Goal: Task Accomplishment & Management: Manage account settings

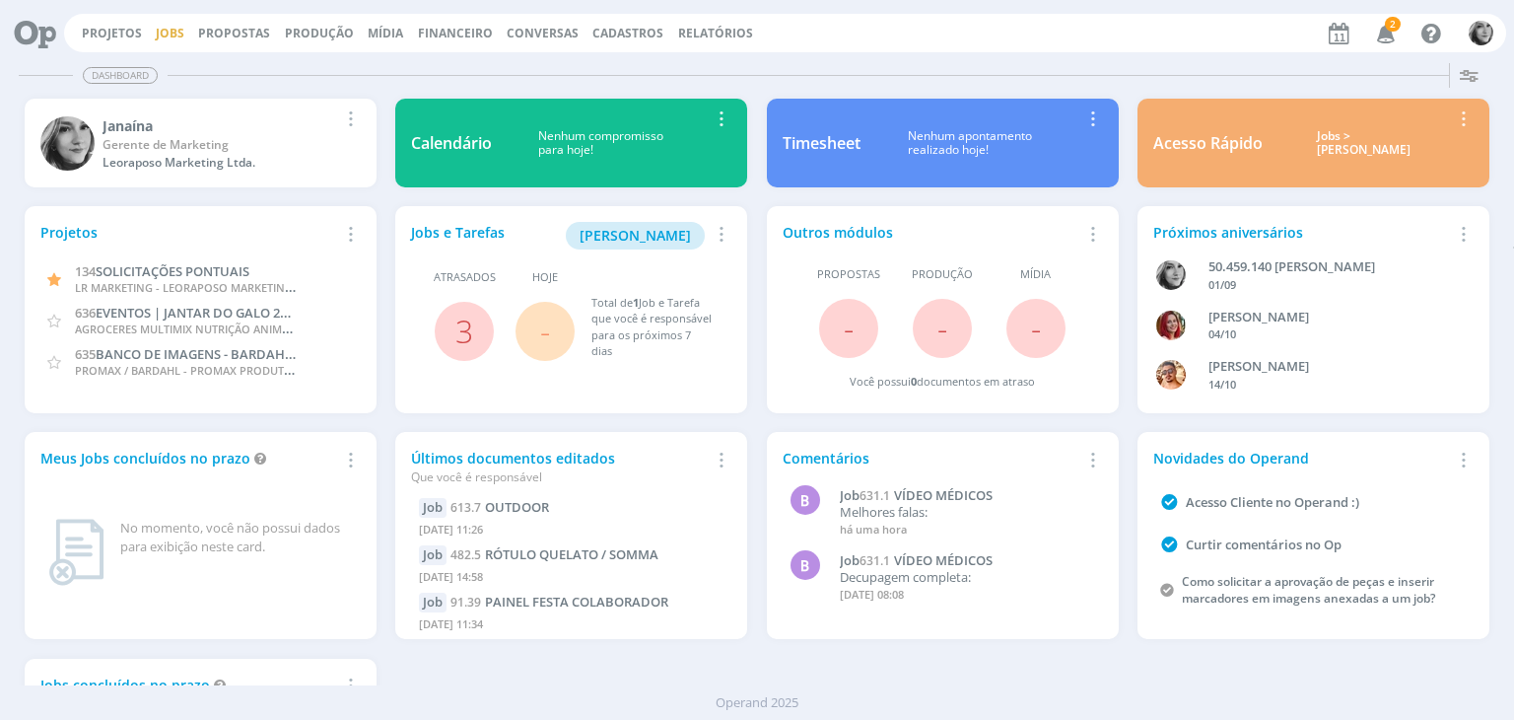
click at [170, 34] on link "Jobs" at bounding box center [170, 33] width 29 height 17
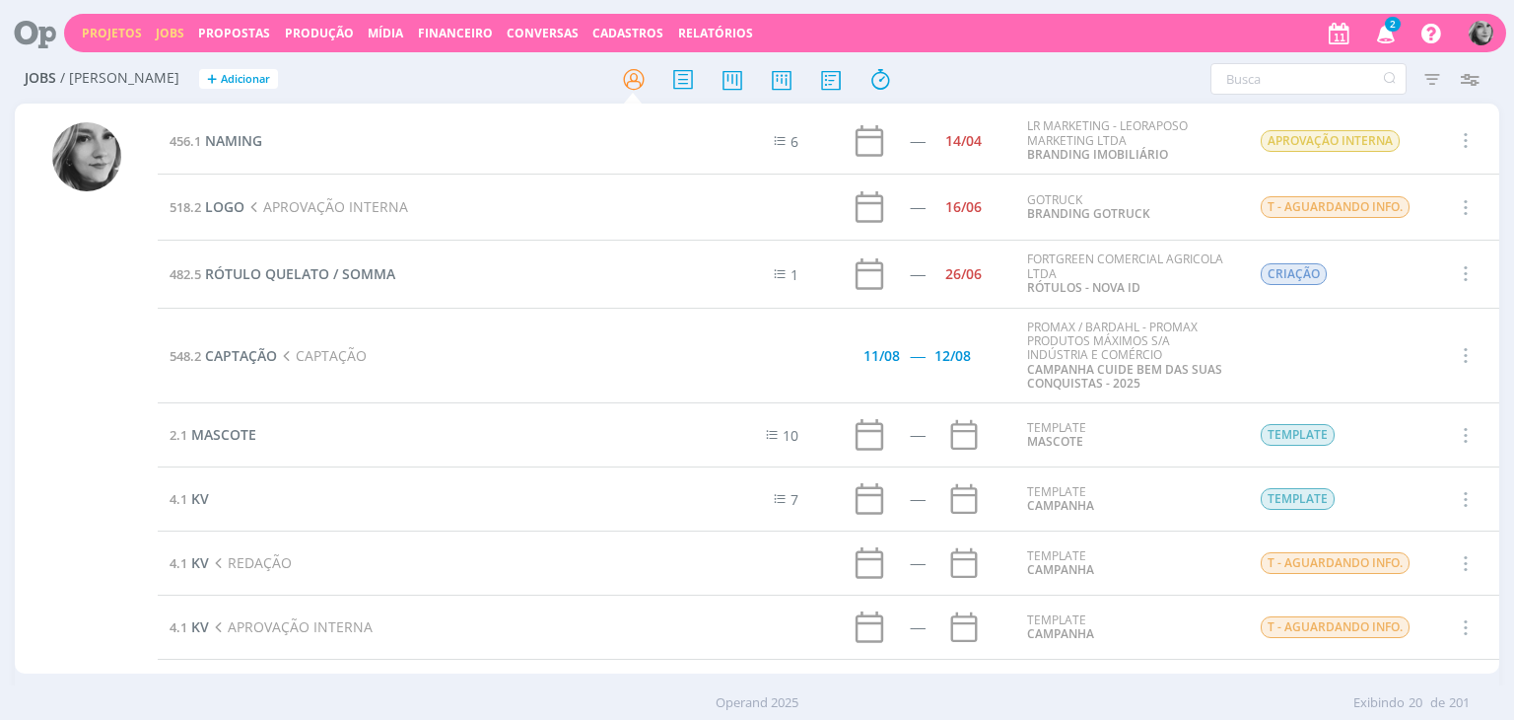
click at [110, 36] on link "Projetos" at bounding box center [112, 33] width 60 height 17
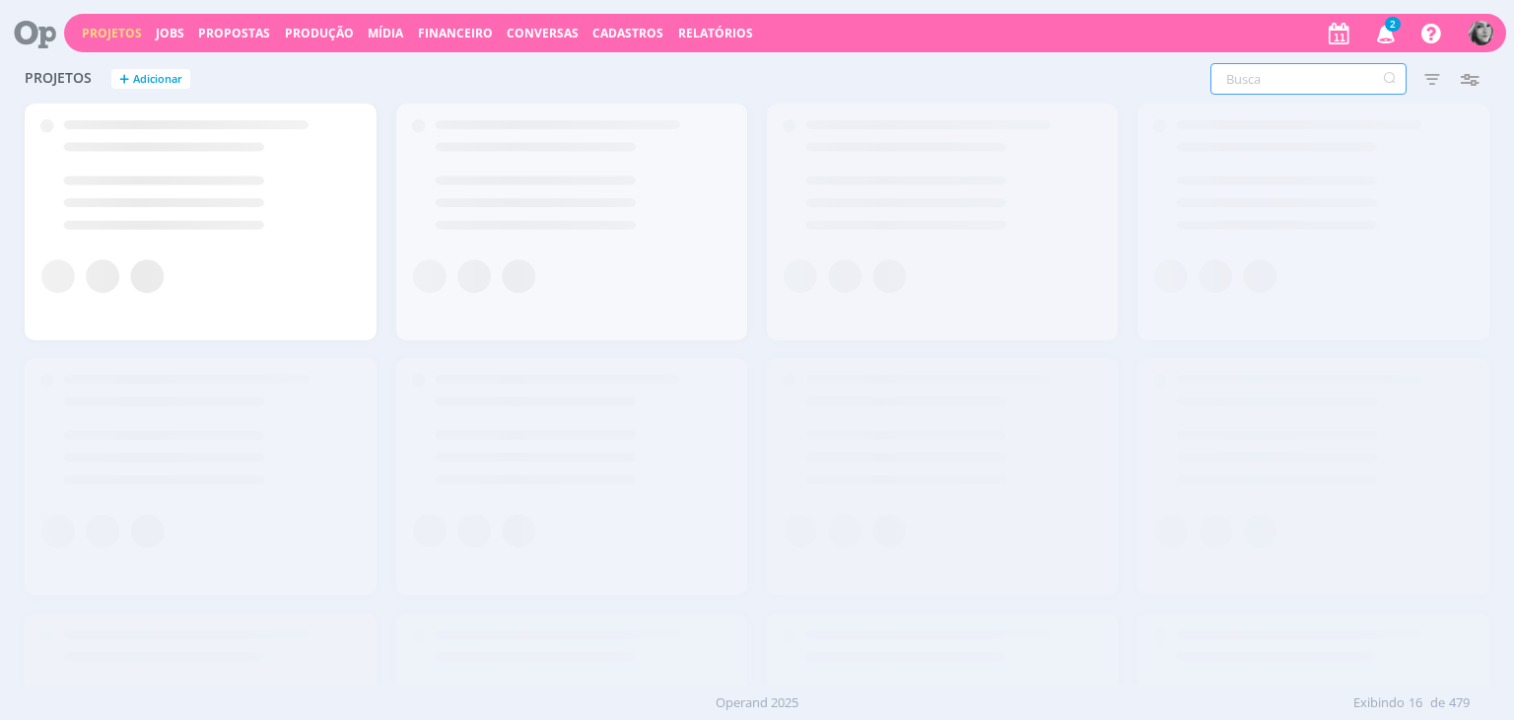
click at [1257, 78] on input "text" at bounding box center [1309, 79] width 196 height 32
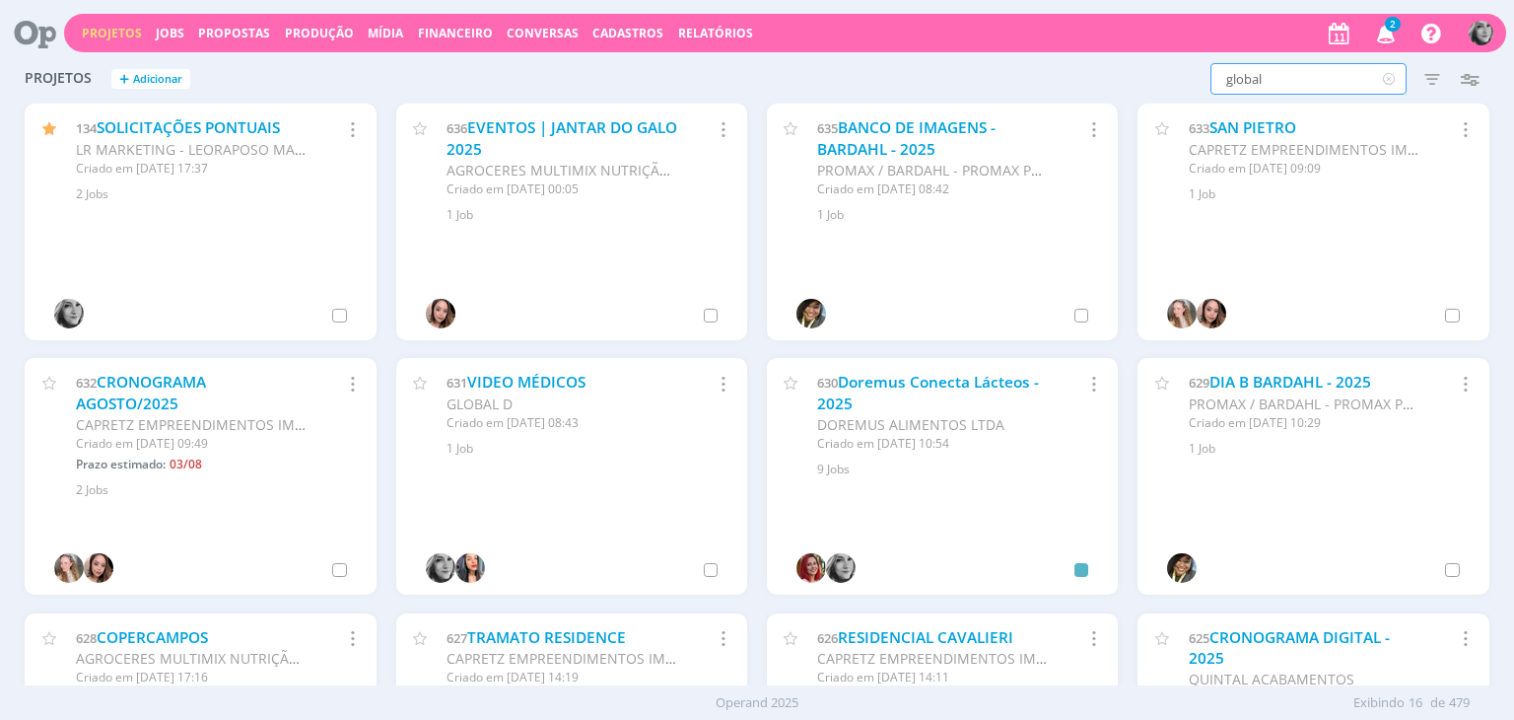
type input "global"
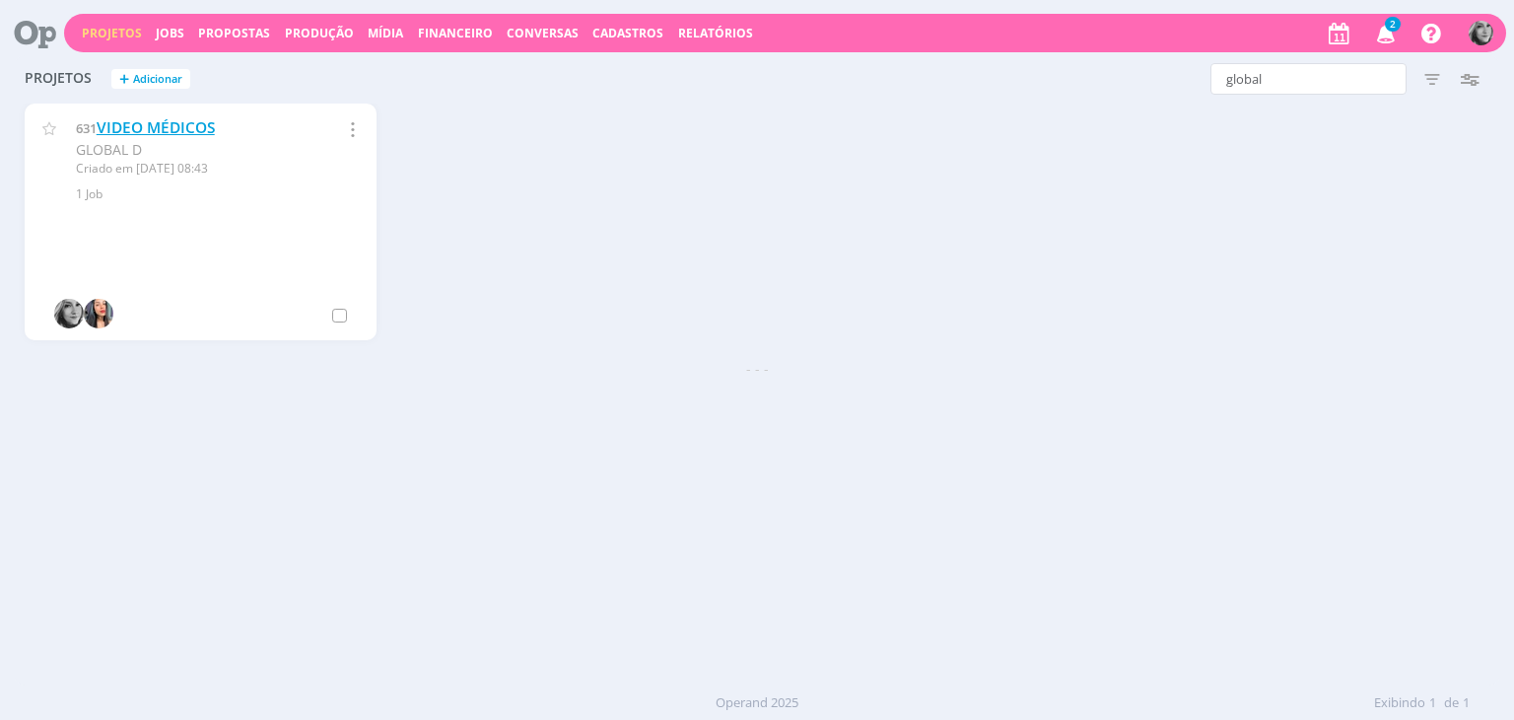
click at [181, 122] on link "VIDEO MÉDICOS" at bounding box center [156, 127] width 118 height 21
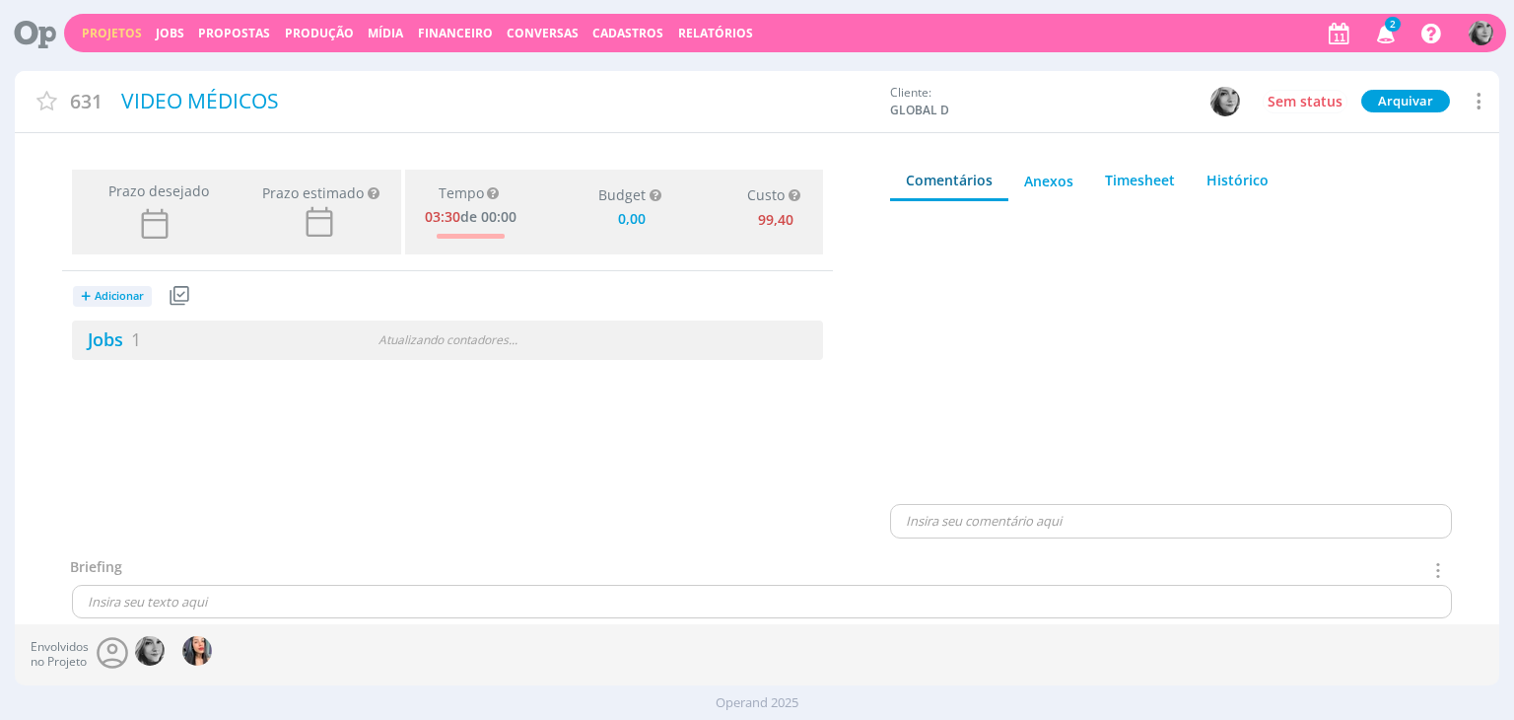
type input "0,00"
click at [104, 341] on link "Jobs 1" at bounding box center [106, 339] width 69 height 24
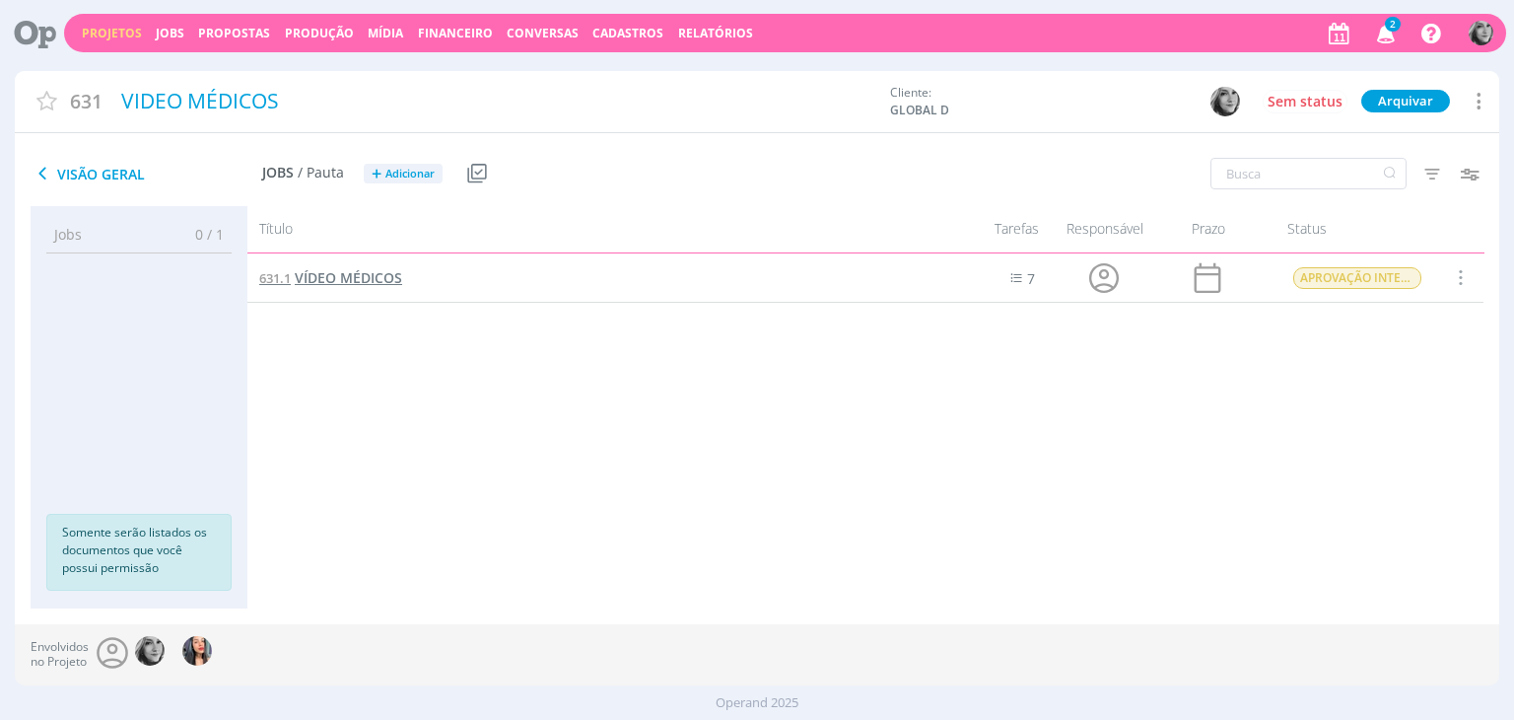
click at [363, 282] on span "VÍDEO MÉDICOS" at bounding box center [348, 277] width 107 height 19
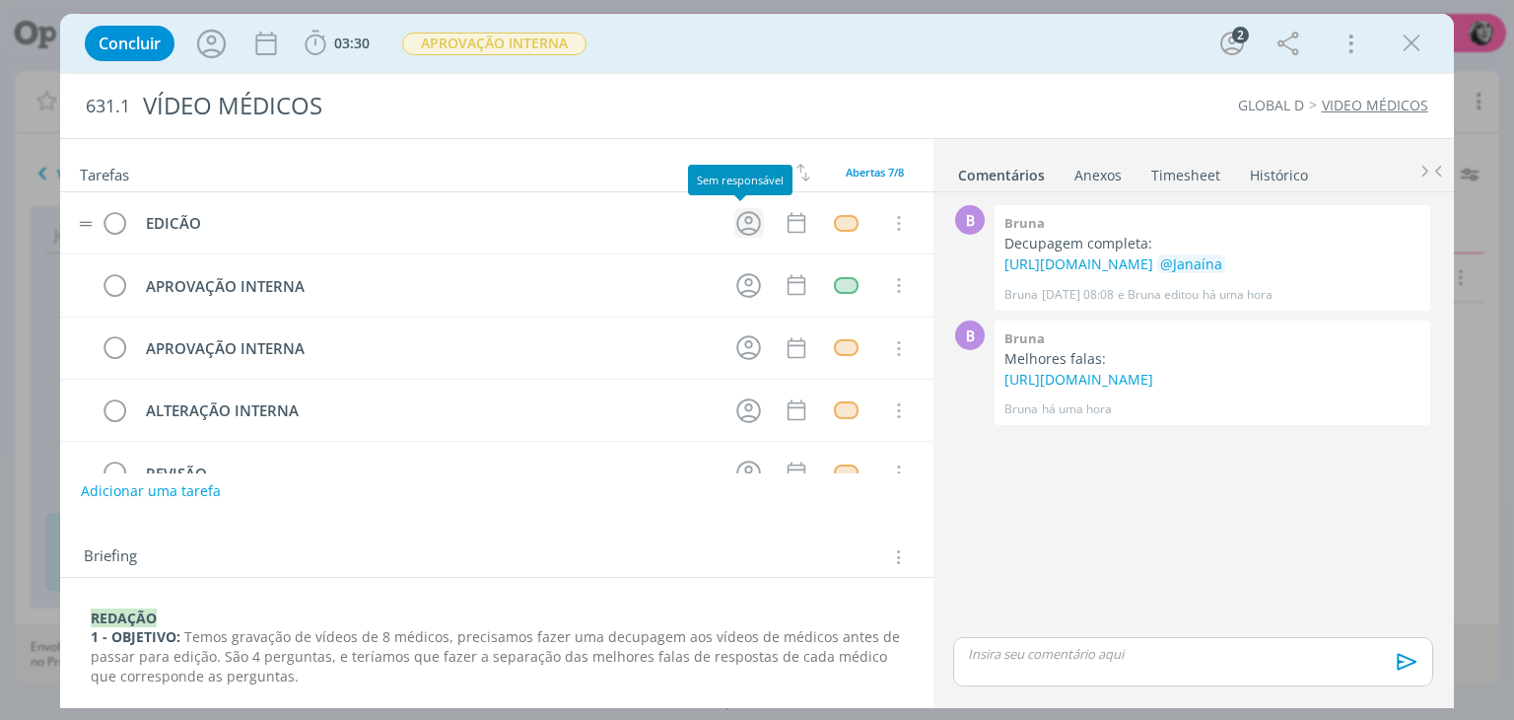
click at [736, 226] on icon "dialog" at bounding box center [749, 223] width 31 height 31
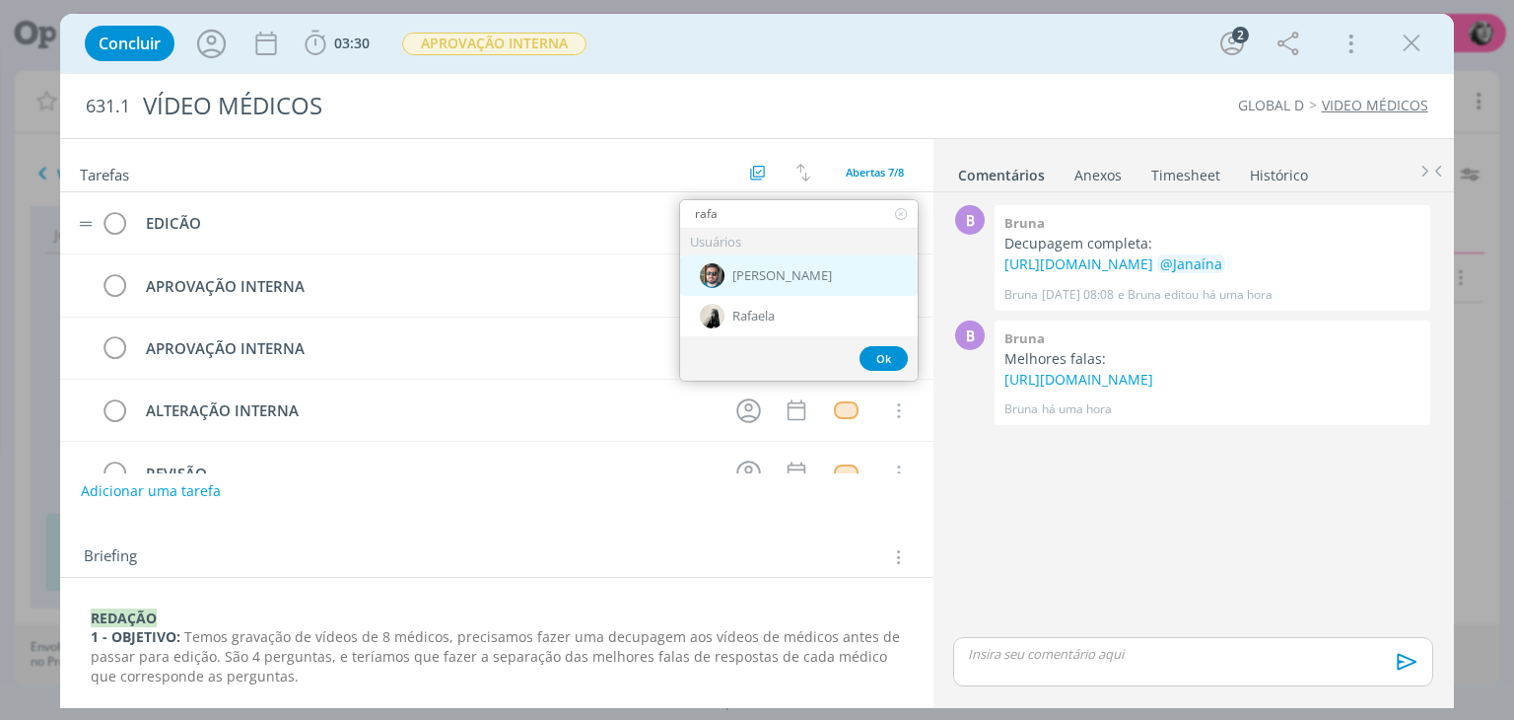
type input "rafa"
click at [761, 269] on span "[PERSON_NAME]" at bounding box center [783, 276] width 100 height 16
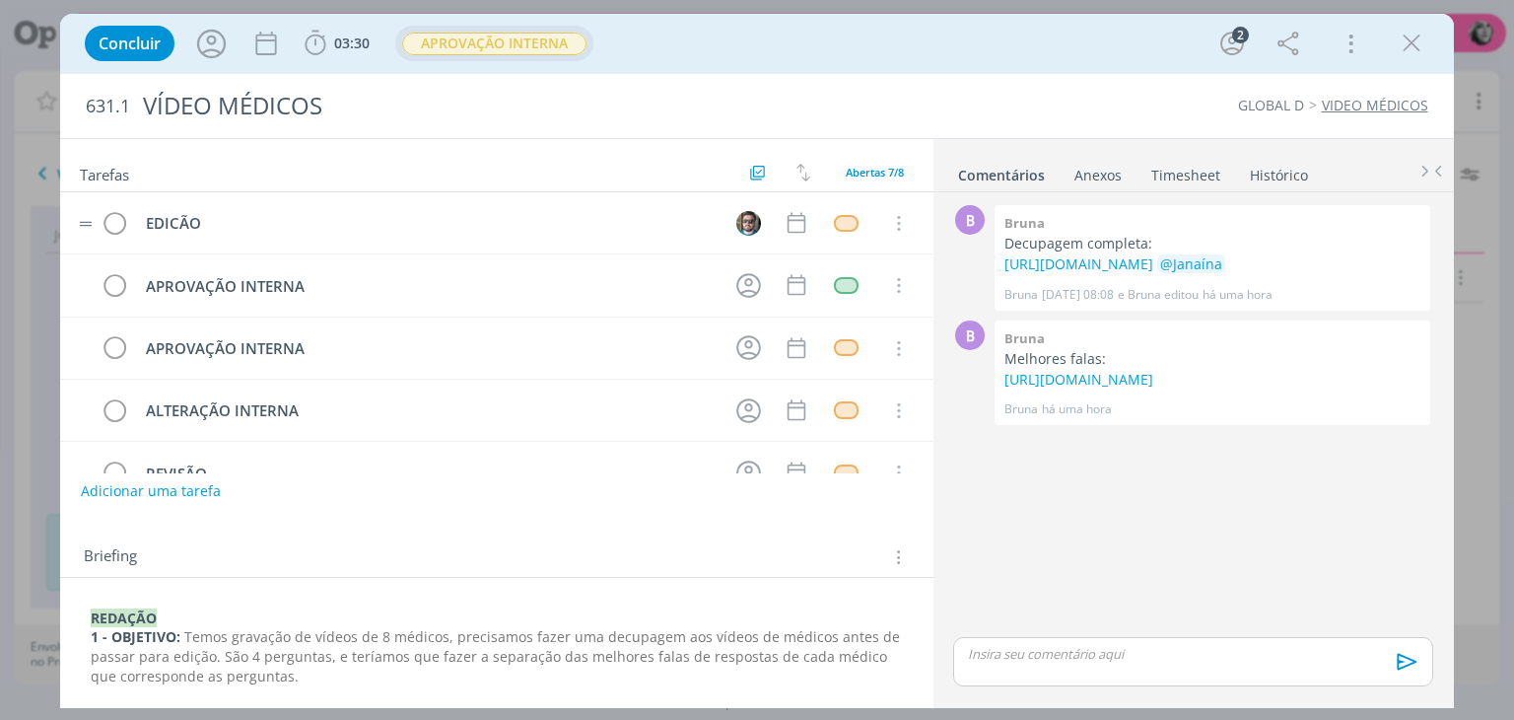
click at [516, 46] on span "APROVAÇÃO INTERNA" at bounding box center [494, 44] width 184 height 23
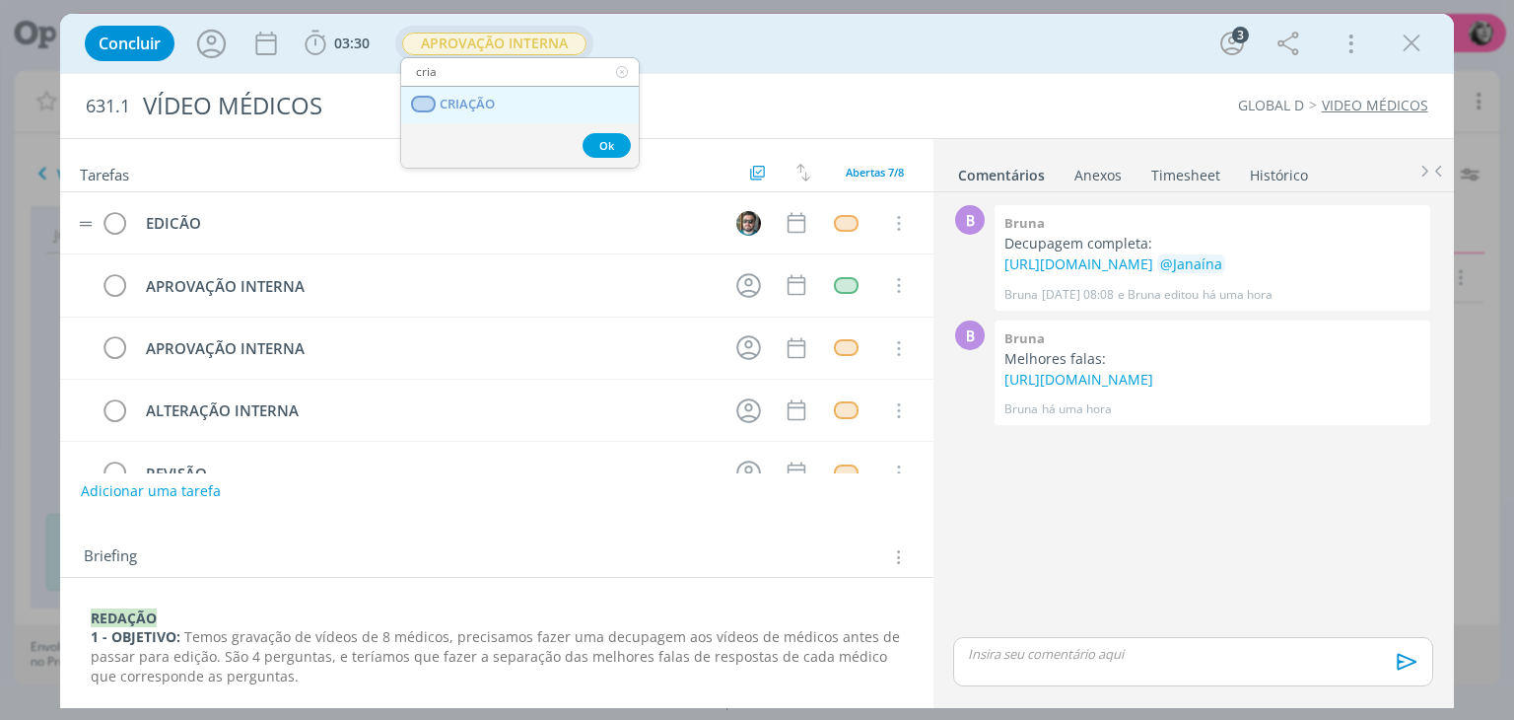
type input "cria"
click at [509, 104] on link "CRIAÇÃO" at bounding box center [520, 105] width 238 height 36
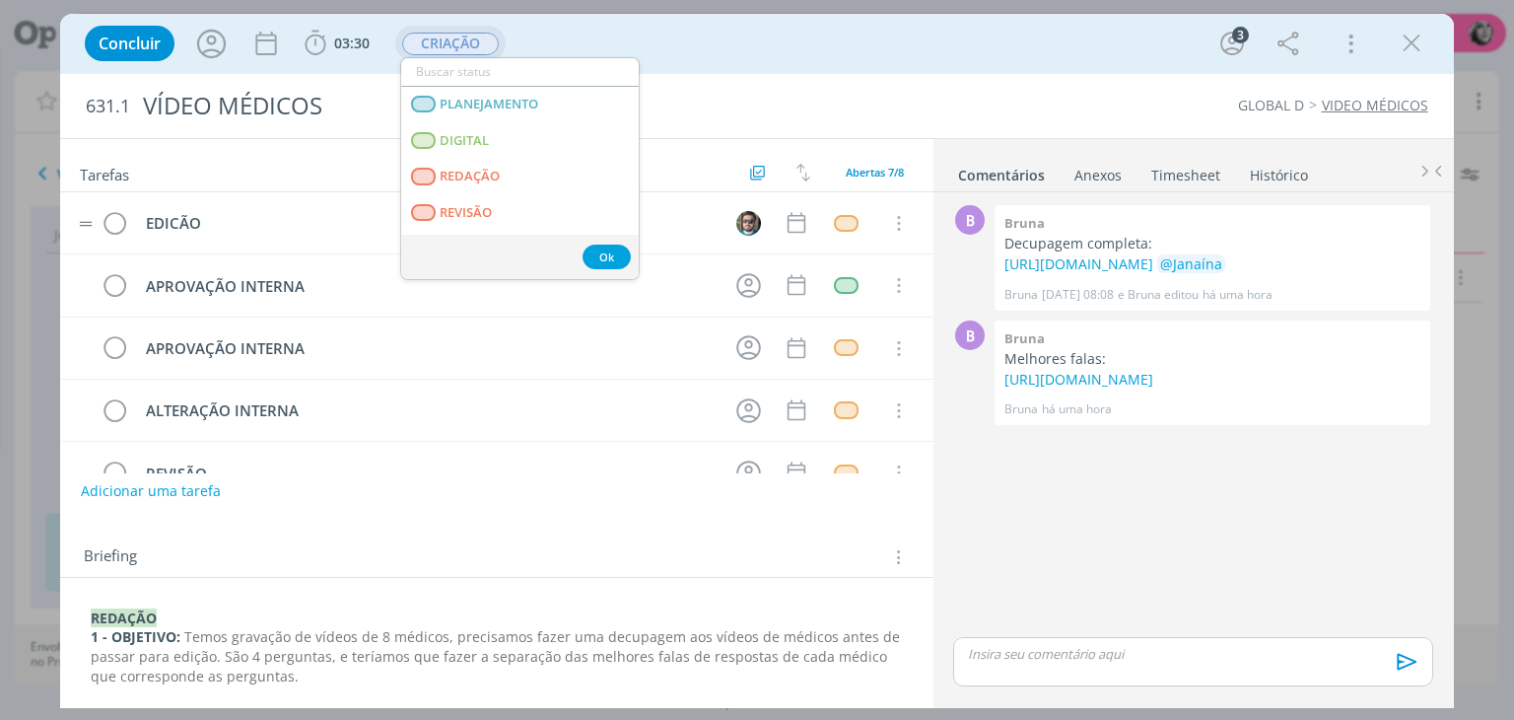
click at [994, 518] on div "B 0 Bruna Decupagem completa: [URL][DOMAIN_NAME] @[PERSON_NAME] [DATE] 08:08 e …" at bounding box center [1193, 416] width 495 height 433
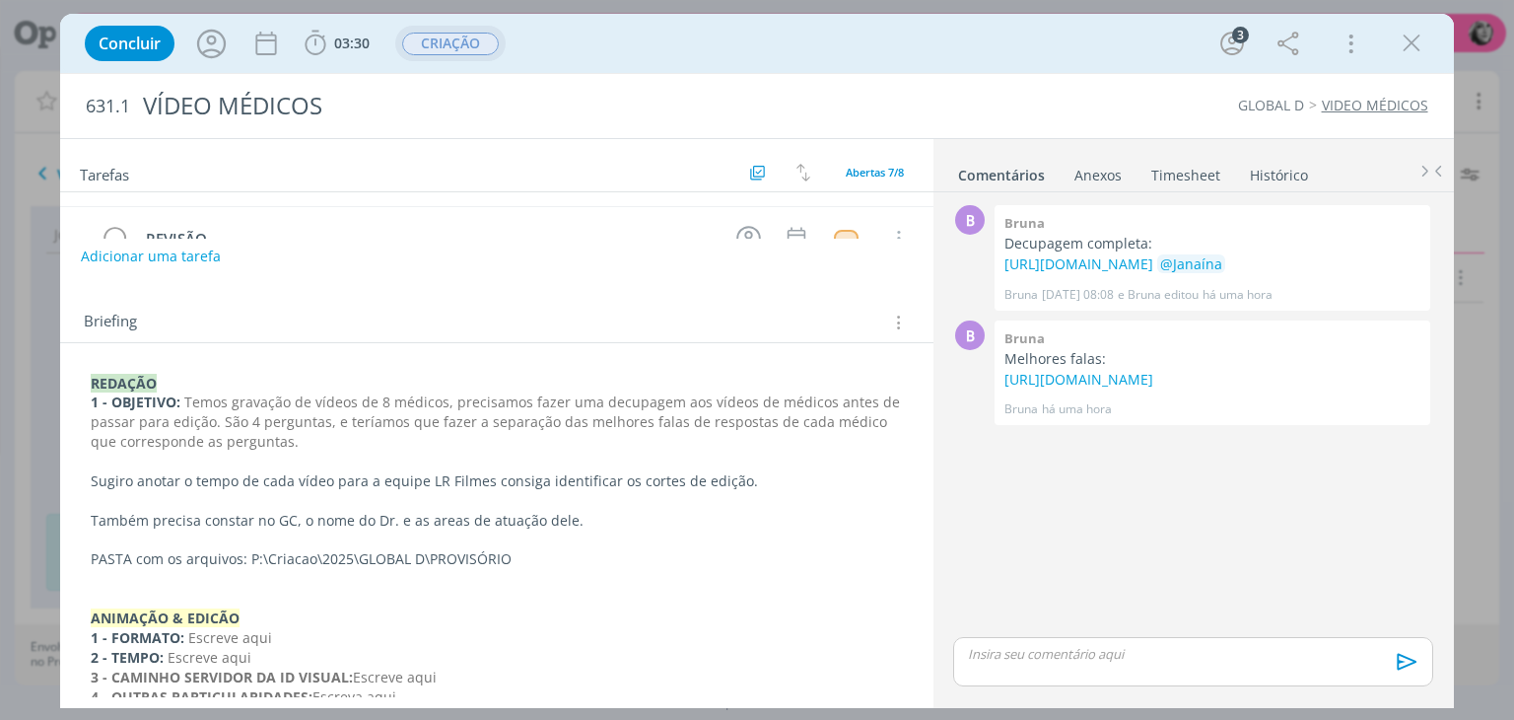
scroll to position [335, 0]
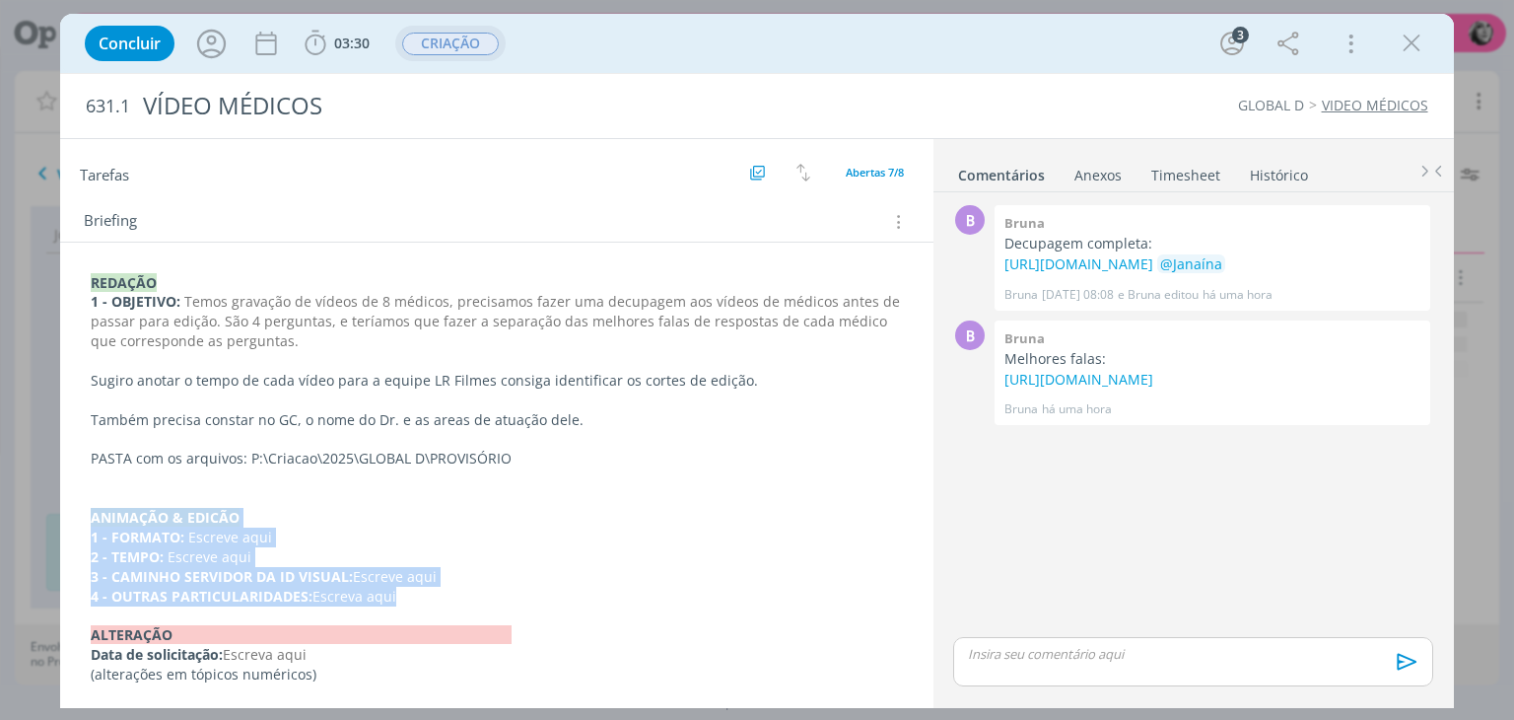
drag, startPoint x: 401, startPoint y: 597, endPoint x: 81, endPoint y: 510, distance: 332.0
click at [81, 510] on div "REDAÇÃO 1 - OBJETIVO: Temos gravação de vídeos de 8 médicos, precisamos fazer u…" at bounding box center [496, 478] width 841 height 425
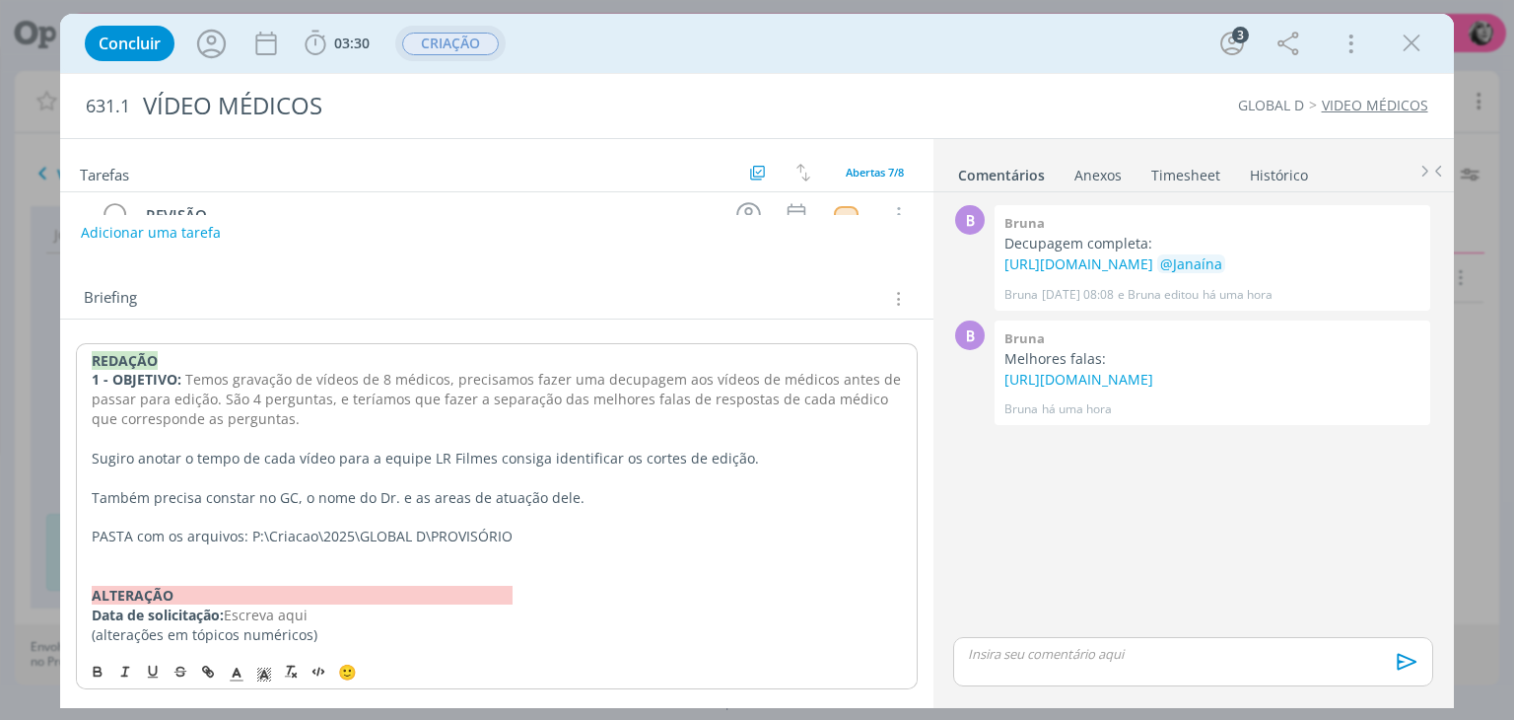
scroll to position [256, 0]
click at [92, 364] on p "REDAÇÃO" at bounding box center [497, 363] width 810 height 20
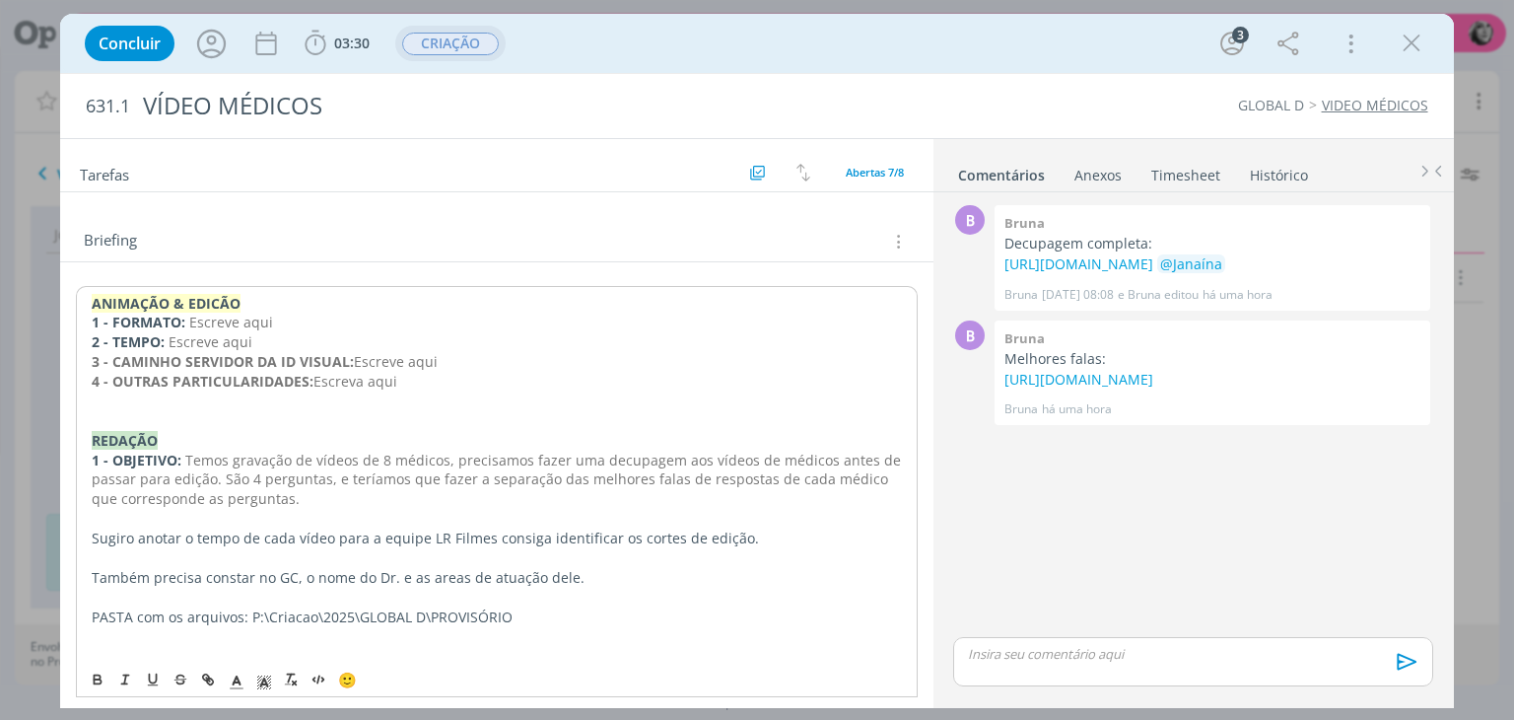
scroll to position [335, 0]
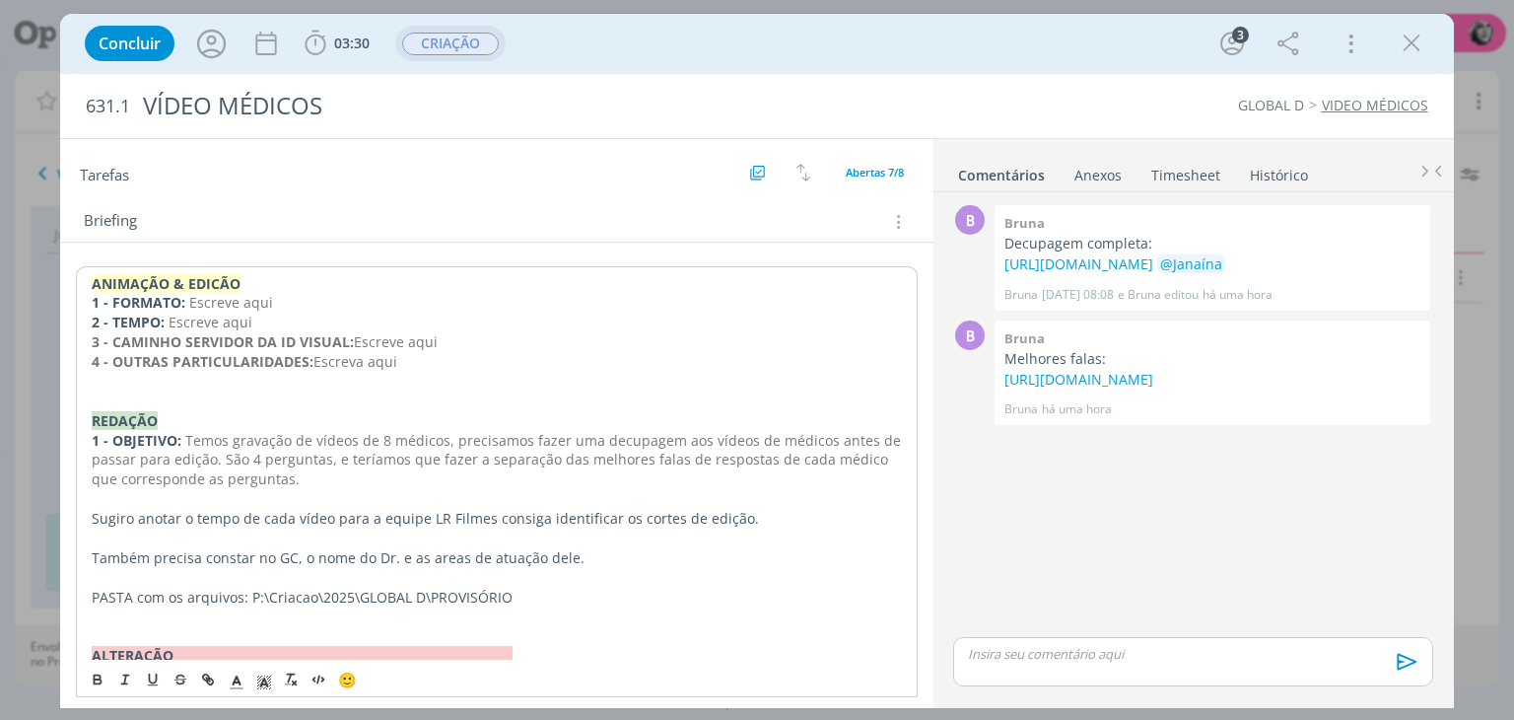
click at [267, 305] on span "Escreve aqui" at bounding box center [231, 302] width 84 height 19
click at [266, 317] on p "2 - TEMPO: Escreve aqui" at bounding box center [497, 323] width 810 height 20
click at [267, 316] on p "2 - TEMPO: Escreve aqui" at bounding box center [496, 322] width 811 height 20
click at [526, 282] on p "ANIMAÇÃO & EDICÃO" at bounding box center [496, 283] width 811 height 20
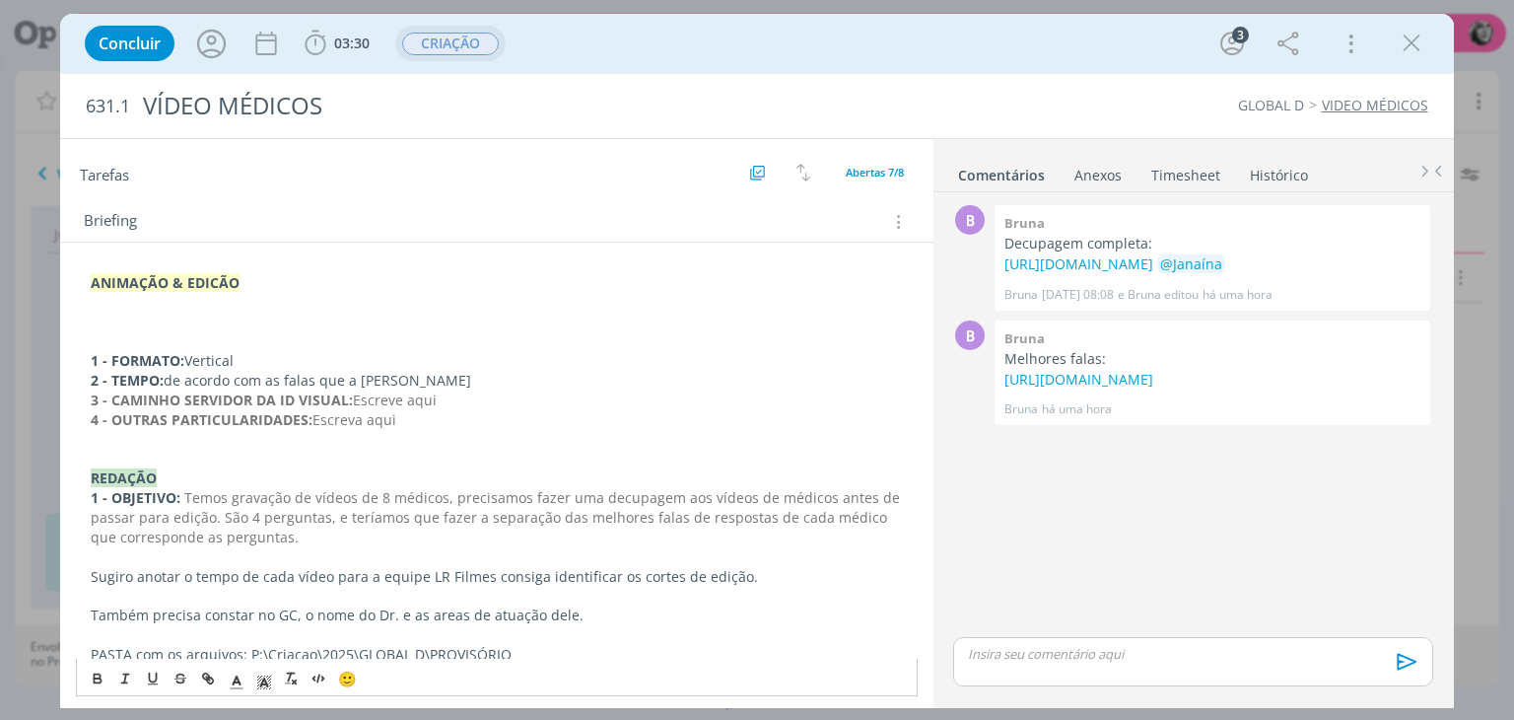
drag, startPoint x: 263, startPoint y: 541, endPoint x: 80, endPoint y: 488, distance: 191.0
click at [80, 488] on div "ANIMAÇÃO & EDICÃO 1 - FORMATO: Vertical 2 - TEMPO: de acordo com as falas que a…" at bounding box center [496, 518] width 841 height 504
copy p "1 - OBJETIVO: Temos gravação de vídeos de 8 médicos, precisamos fazer uma decup…"
click at [118, 308] on p "dialog" at bounding box center [496, 302] width 811 height 20
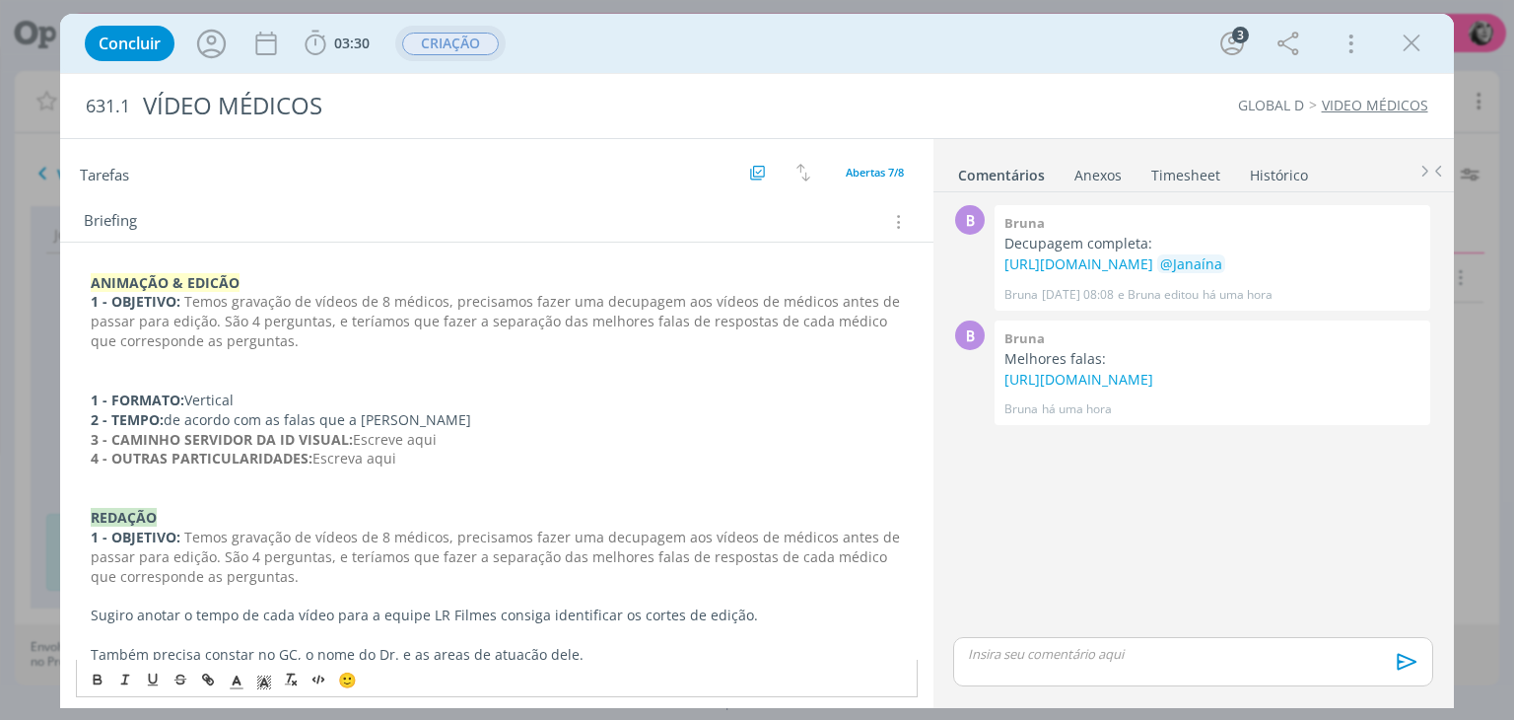
click at [111, 301] on strong "1 - OBJETIVO:" at bounding box center [136, 301] width 90 height 19
click at [370, 297] on span "Temos gravação de vídeos de 8 médicos, precisamos fazer uma decupagem aos vídeo…" at bounding box center [491, 321] width 801 height 58
drag, startPoint x: 579, startPoint y: 299, endPoint x: 691, endPoint y: 297, distance: 112.4
click at [691, 297] on span "Temos gravação de vídeos de vários médicos, precisamos fazer uma decupagem aos …" at bounding box center [493, 321] width 804 height 58
click at [172, 317] on span "Temos gravação de vídeos de vários médicos, precisamos fazer a edição de vídeos…" at bounding box center [496, 321] width 810 height 58
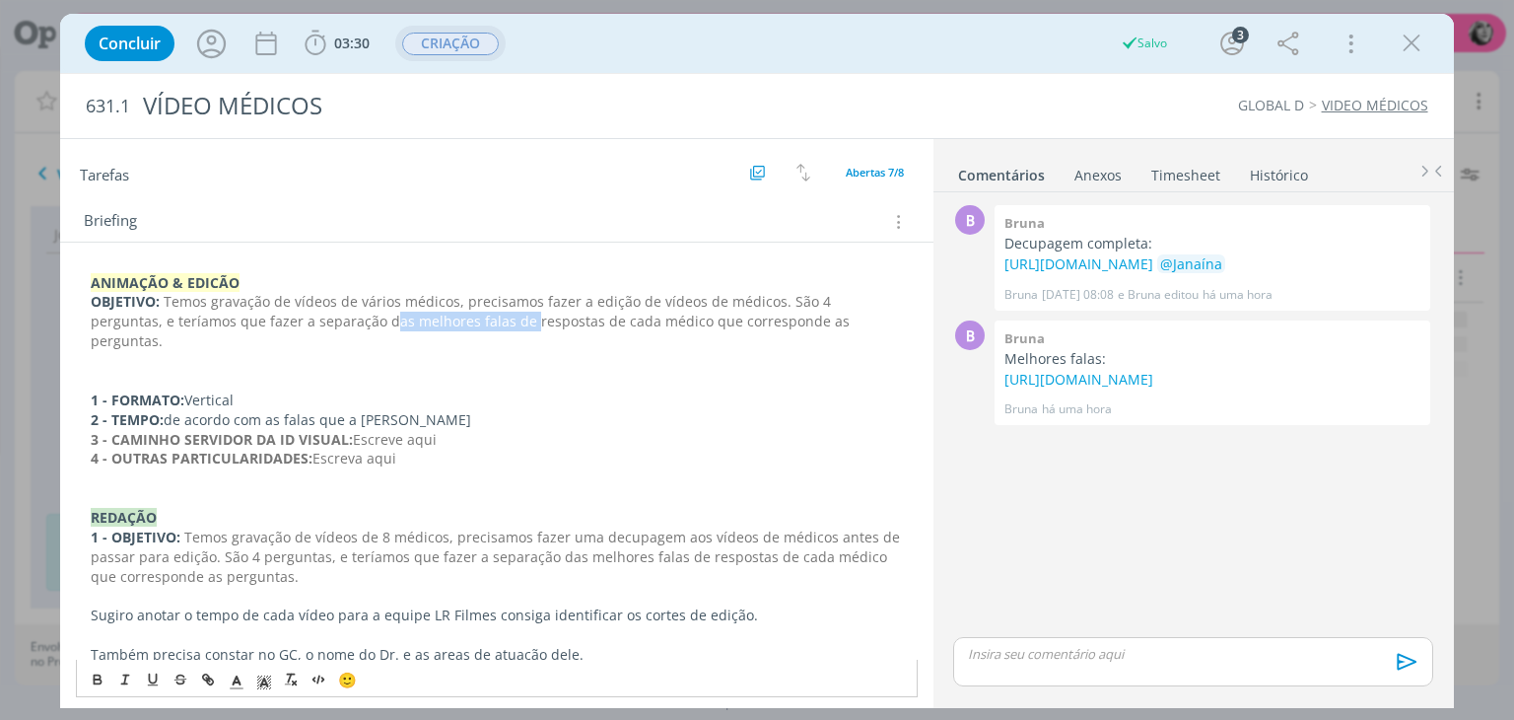
drag, startPoint x: 386, startPoint y: 320, endPoint x: 447, endPoint y: 320, distance: 61.1
click at [447, 320] on span "Temos gravação de vídeos de vários médicos, precisamos fazer a edição de vídeos…" at bounding box center [472, 321] width 763 height 58
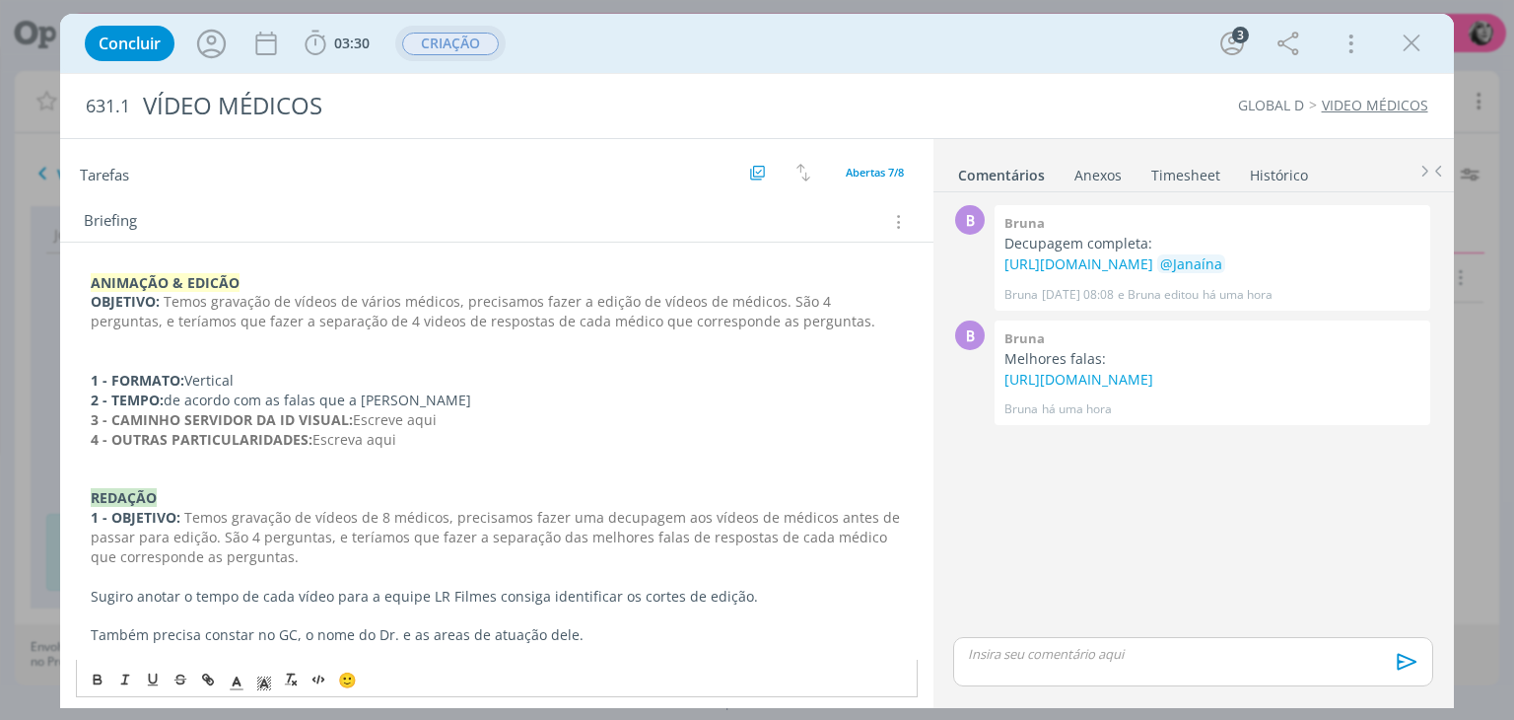
click at [786, 318] on p "OBJETIVO: Temos gravação de vídeos de vários médicos, precisamos fazer a edição…" at bounding box center [496, 311] width 811 height 39
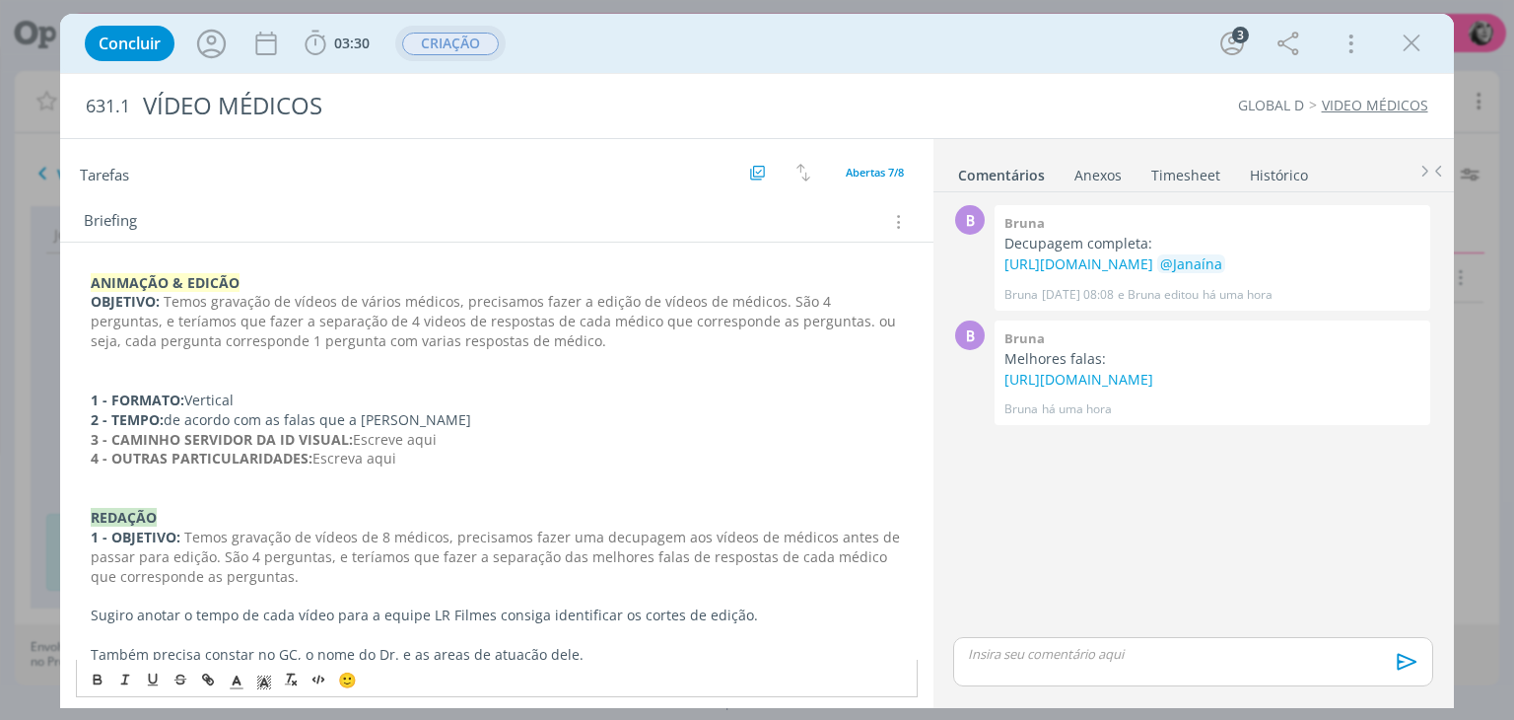
click at [288, 338] on span "Temos gravação de vídeos de vários médicos, precisamos fazer a edição de vídeos…" at bounding box center [496, 321] width 810 height 58
click at [504, 333] on p "OBJETIVO: Temos gravação de vídeos de vários médicos, precisamos fazer a edição…" at bounding box center [496, 321] width 811 height 59
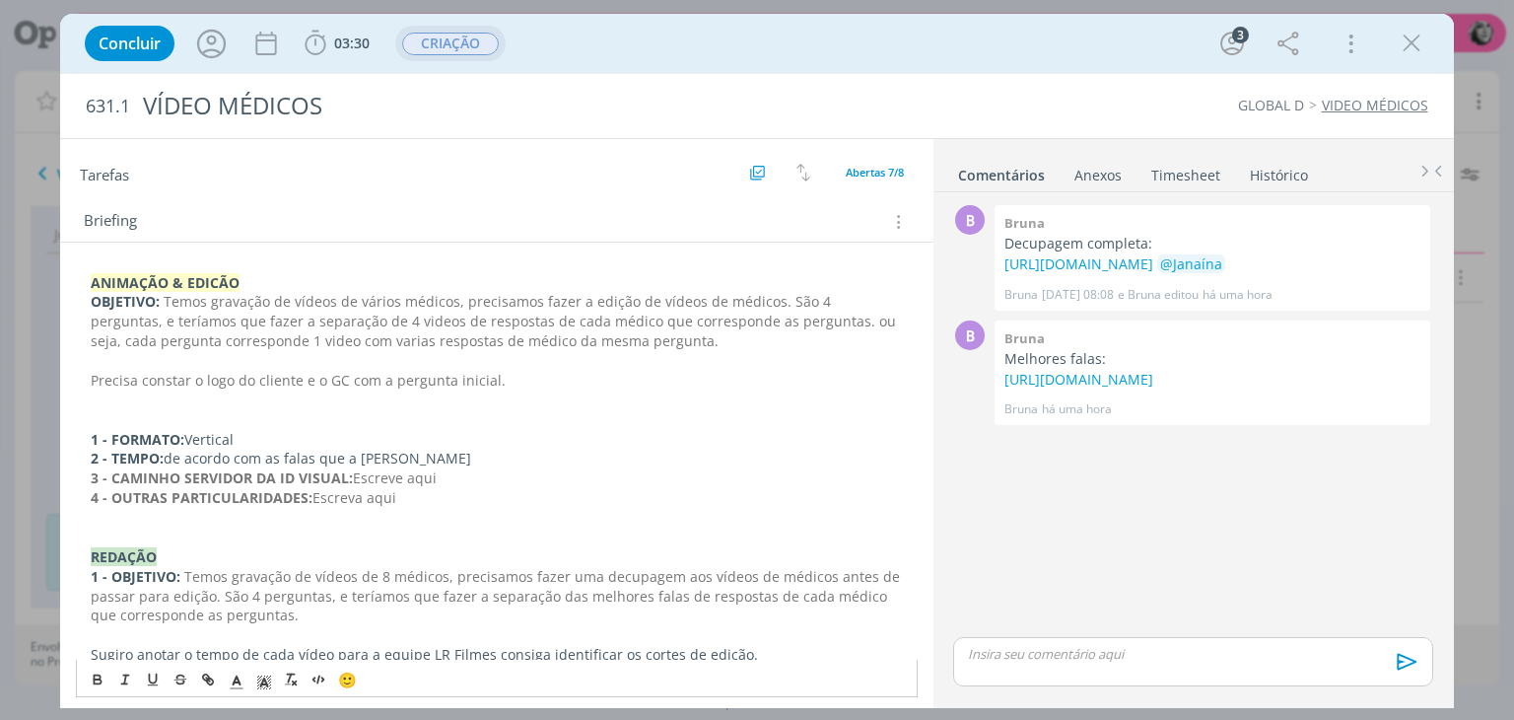
click at [299, 380] on span "Precisa constar o logo do cliente e o GC com a pergunta inicial." at bounding box center [298, 380] width 415 height 19
click at [683, 376] on p "Precisa constar o logo do cliente que está na pasta atemporal e o GC com a perg…" at bounding box center [496, 381] width 811 height 20
click at [216, 411] on p "dialog" at bounding box center [496, 420] width 811 height 20
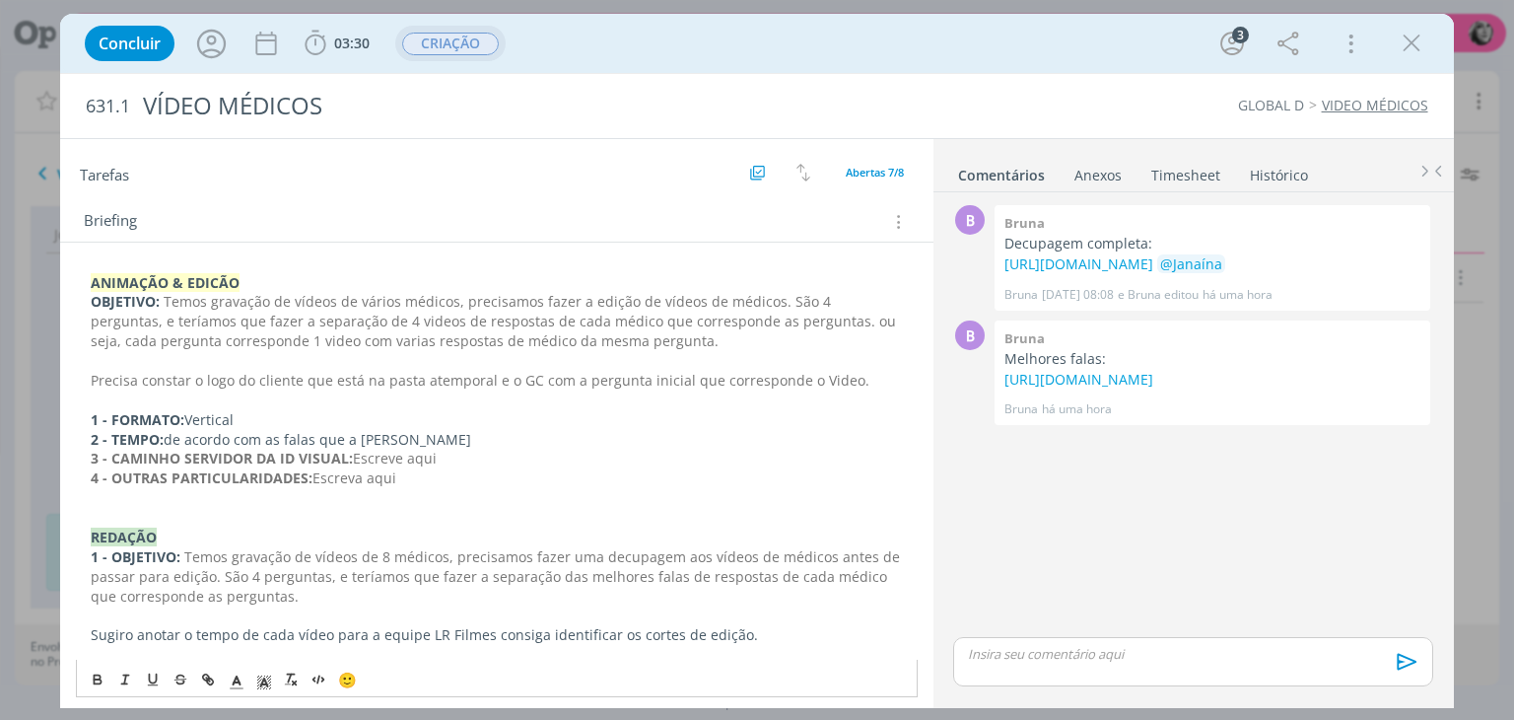
click at [444, 451] on p "3 - CAMINHO SERVIDOR DA ID VISUAL: Escreve aqui" at bounding box center [496, 459] width 811 height 20
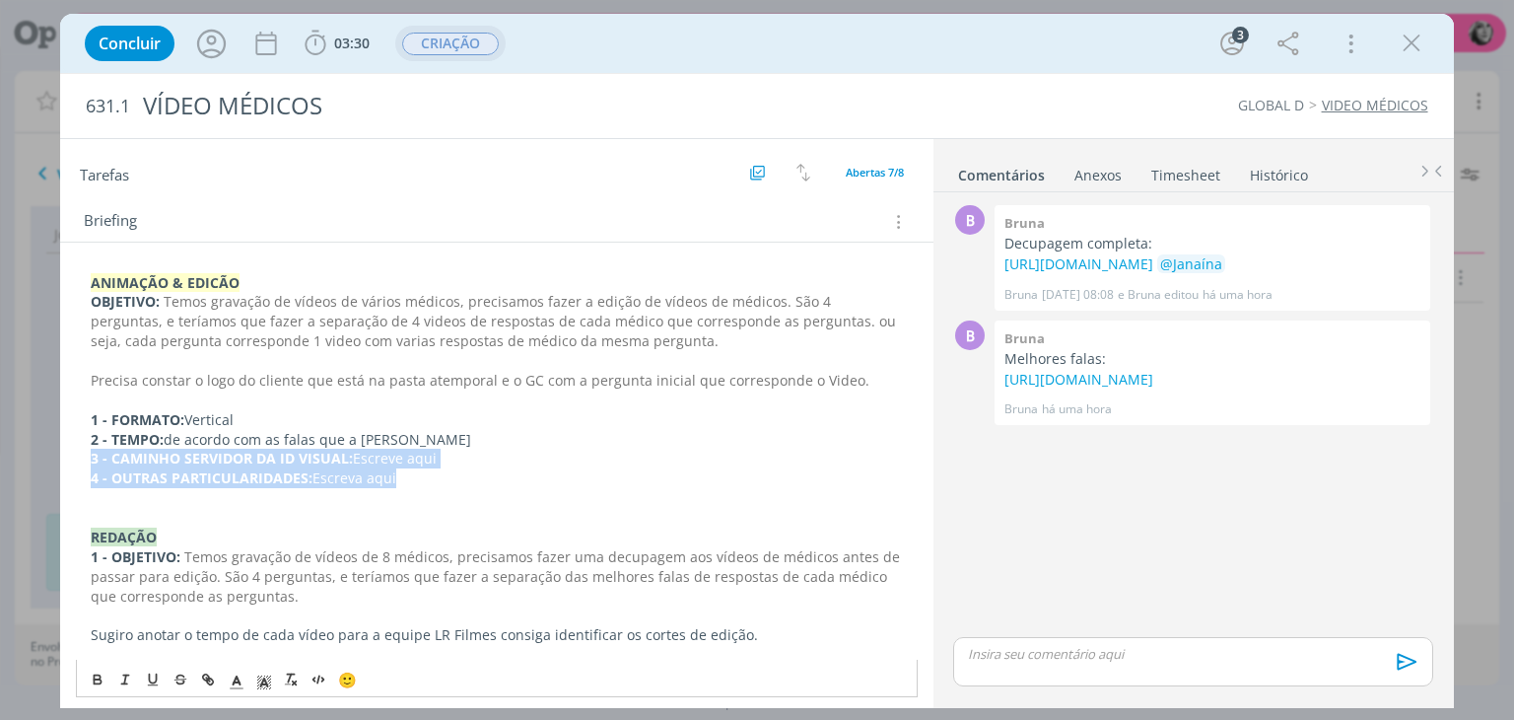
drag, startPoint x: 398, startPoint y: 481, endPoint x: 95, endPoint y: 454, distance: 304.9
click at [95, 454] on div "ANIMAÇÃO & EDICÃO OBJETIVO: Temos gravação de vídeos de vários médicos, precisa…" at bounding box center [496, 547] width 841 height 563
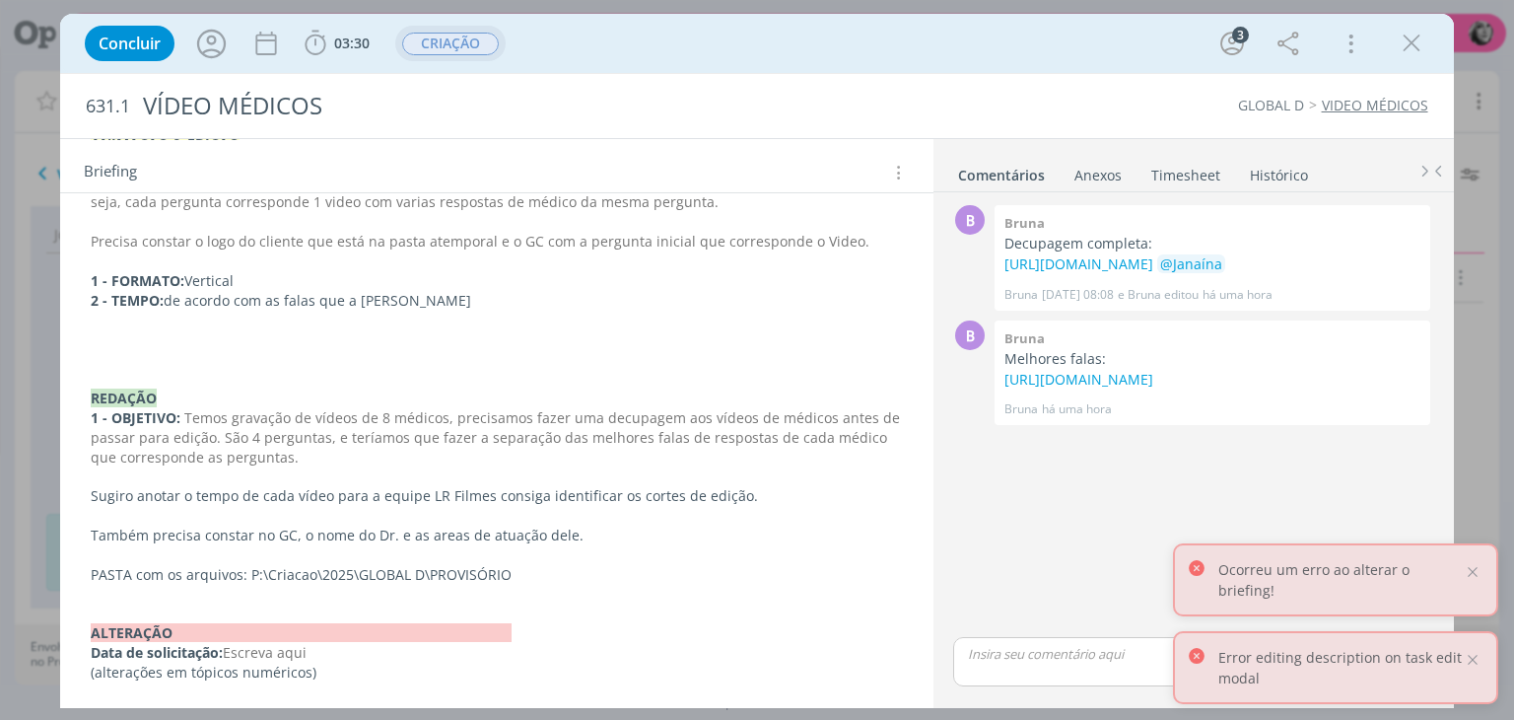
scroll to position [473, 0]
drag, startPoint x: 521, startPoint y: 575, endPoint x: 85, endPoint y: 572, distance: 435.8
click at [85, 572] on div "ANIMAÇÃO & EDICÃO OBJETIVO: Temos gravação de vídeos de vários médicos, precisa…" at bounding box center [496, 409] width 841 height 563
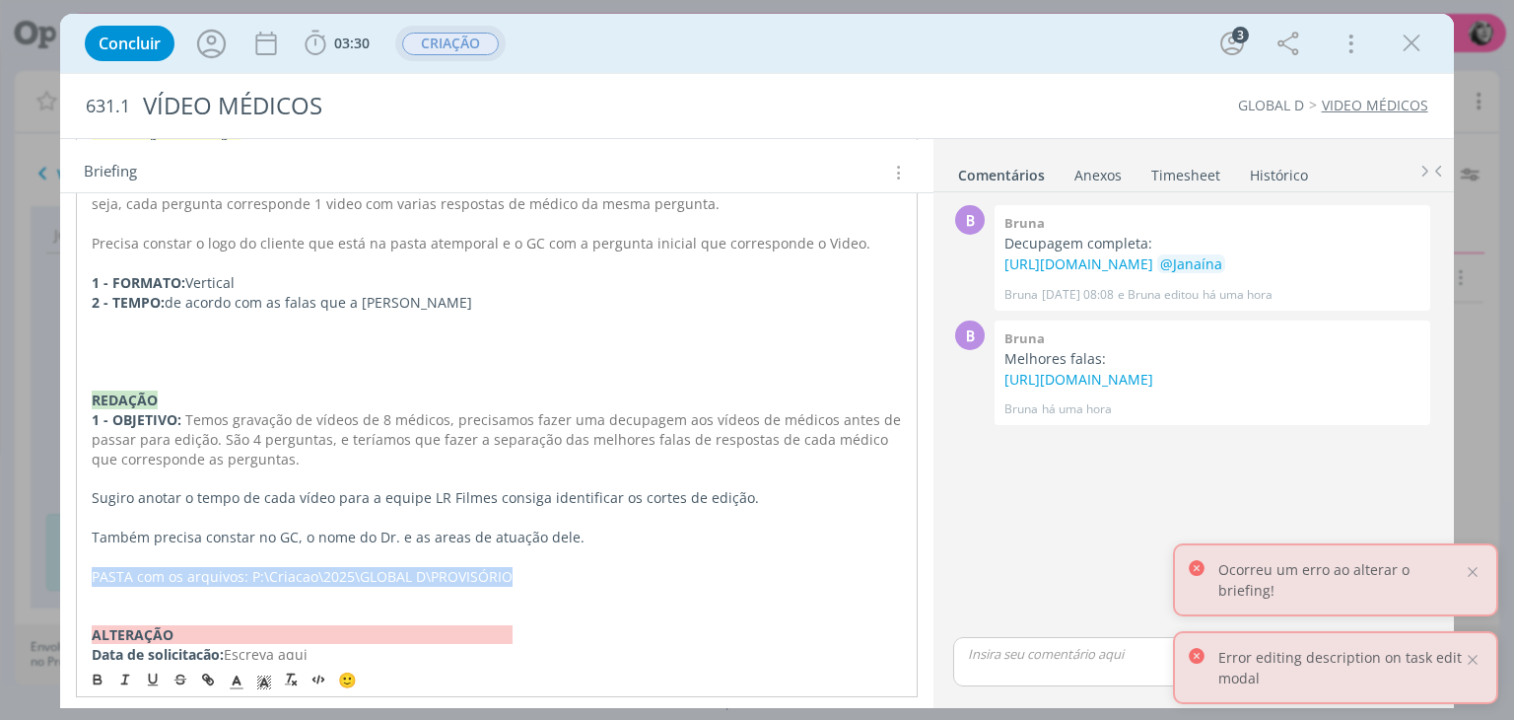
copy p "PASTA com os arquivos: P:\Criacao\2025\GLOBAL D\PROVISÓRIO"
click at [112, 331] on p "dialog" at bounding box center [497, 341] width 810 height 20
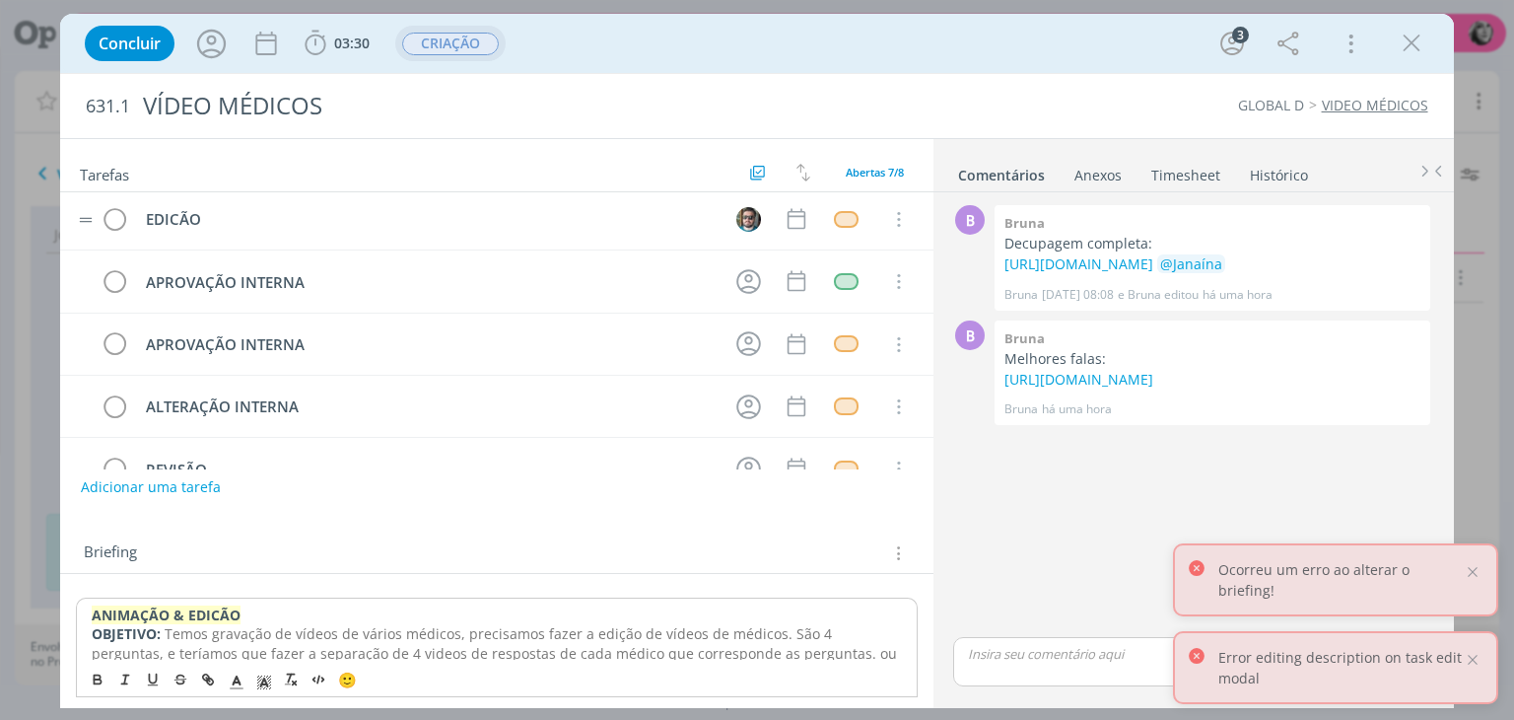
scroll to position [0, 0]
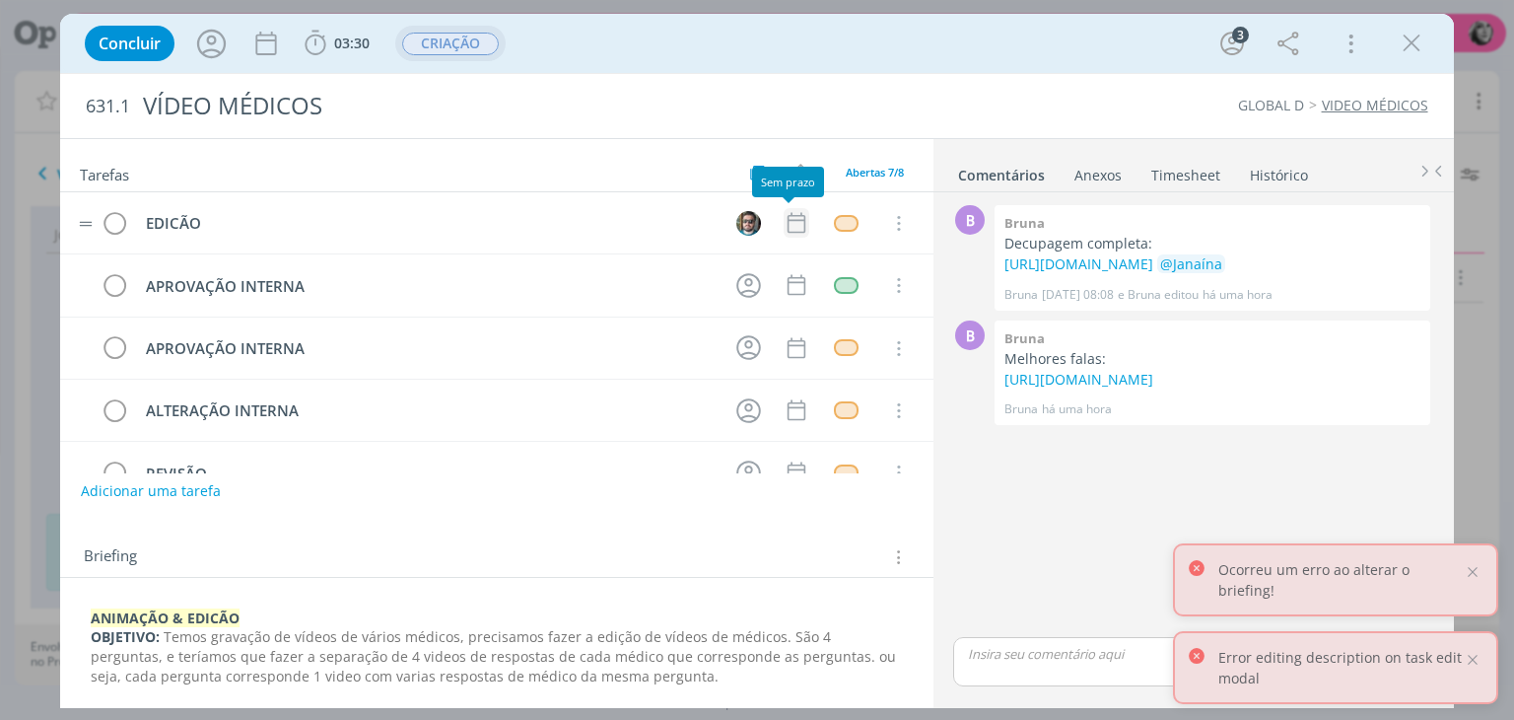
click at [785, 222] on icon "dialog" at bounding box center [797, 223] width 26 height 26
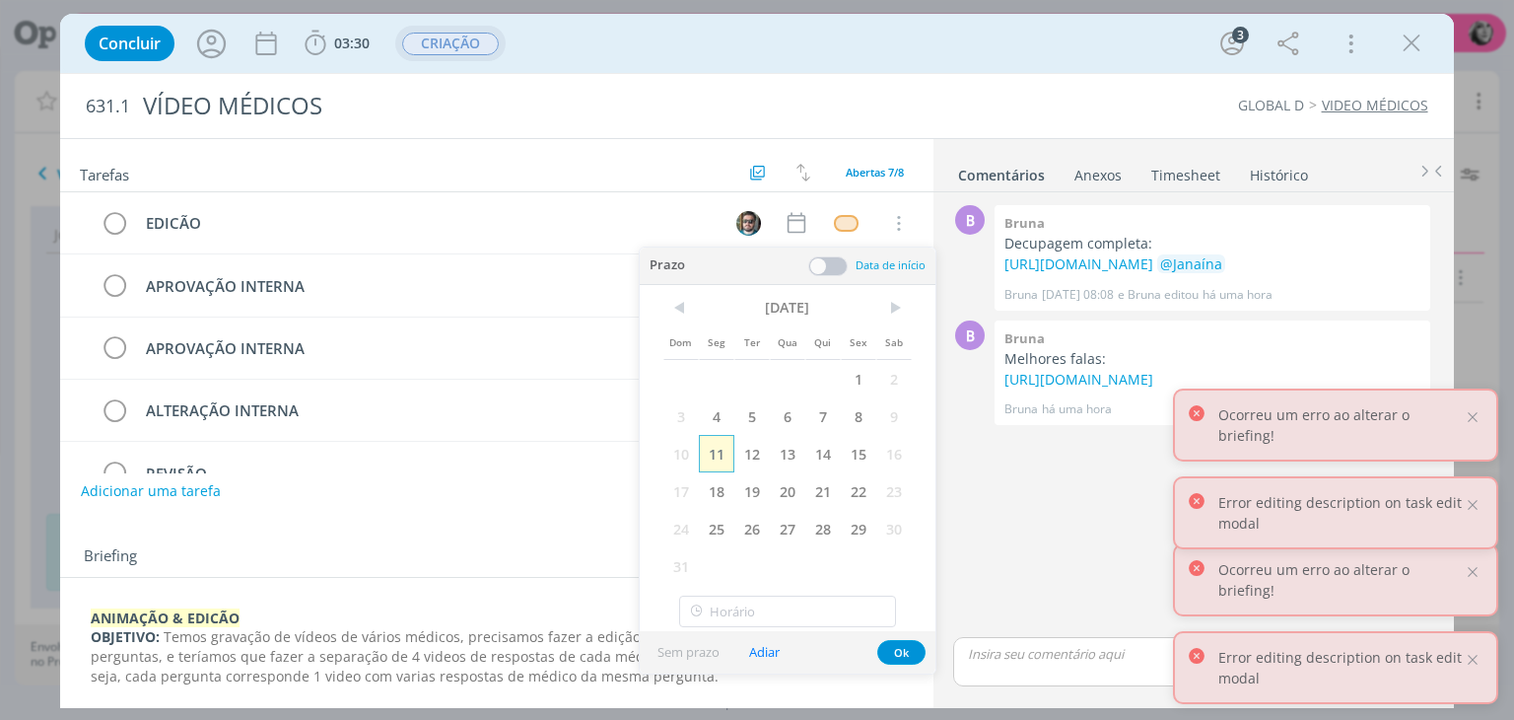
click at [721, 450] on span "11" at bounding box center [716, 453] width 35 height 37
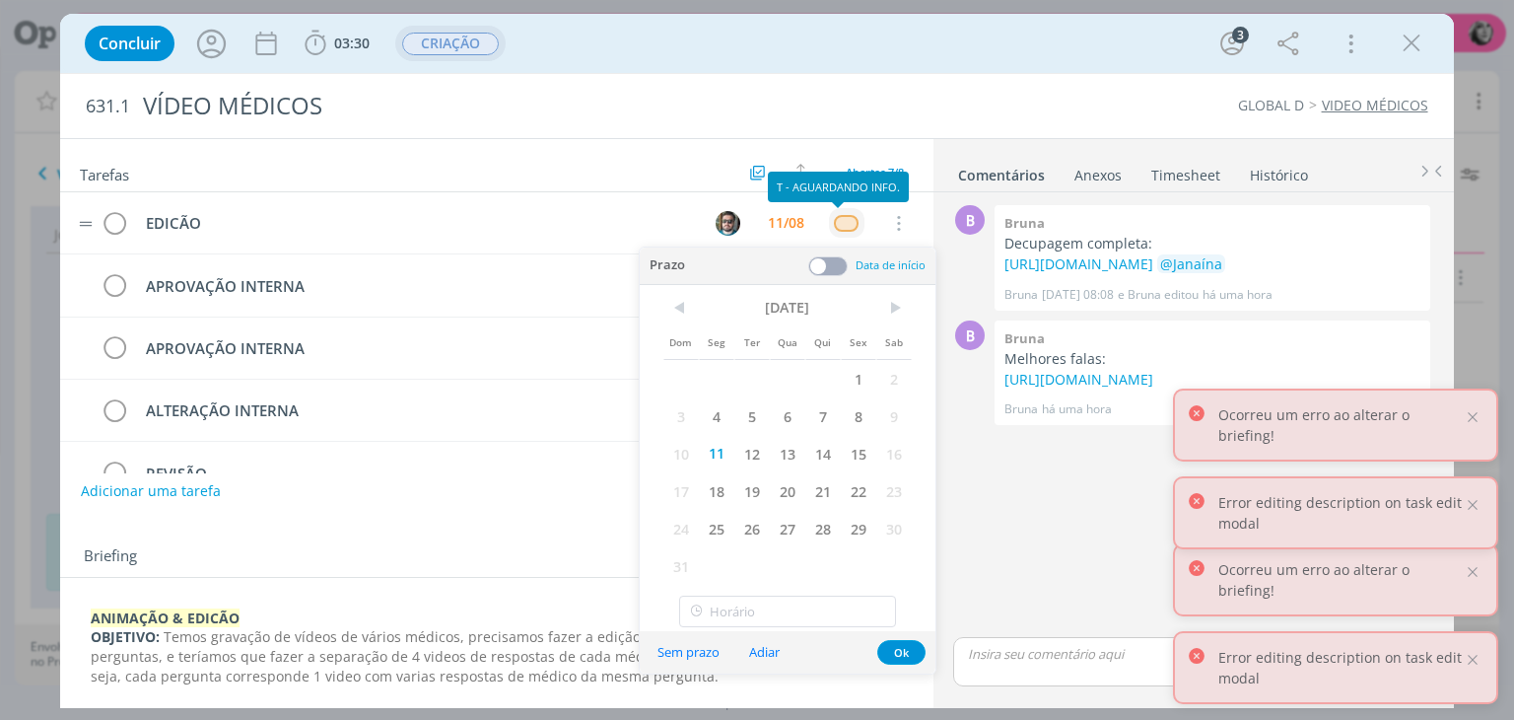
click at [838, 215] on div "dialog" at bounding box center [846, 223] width 25 height 17
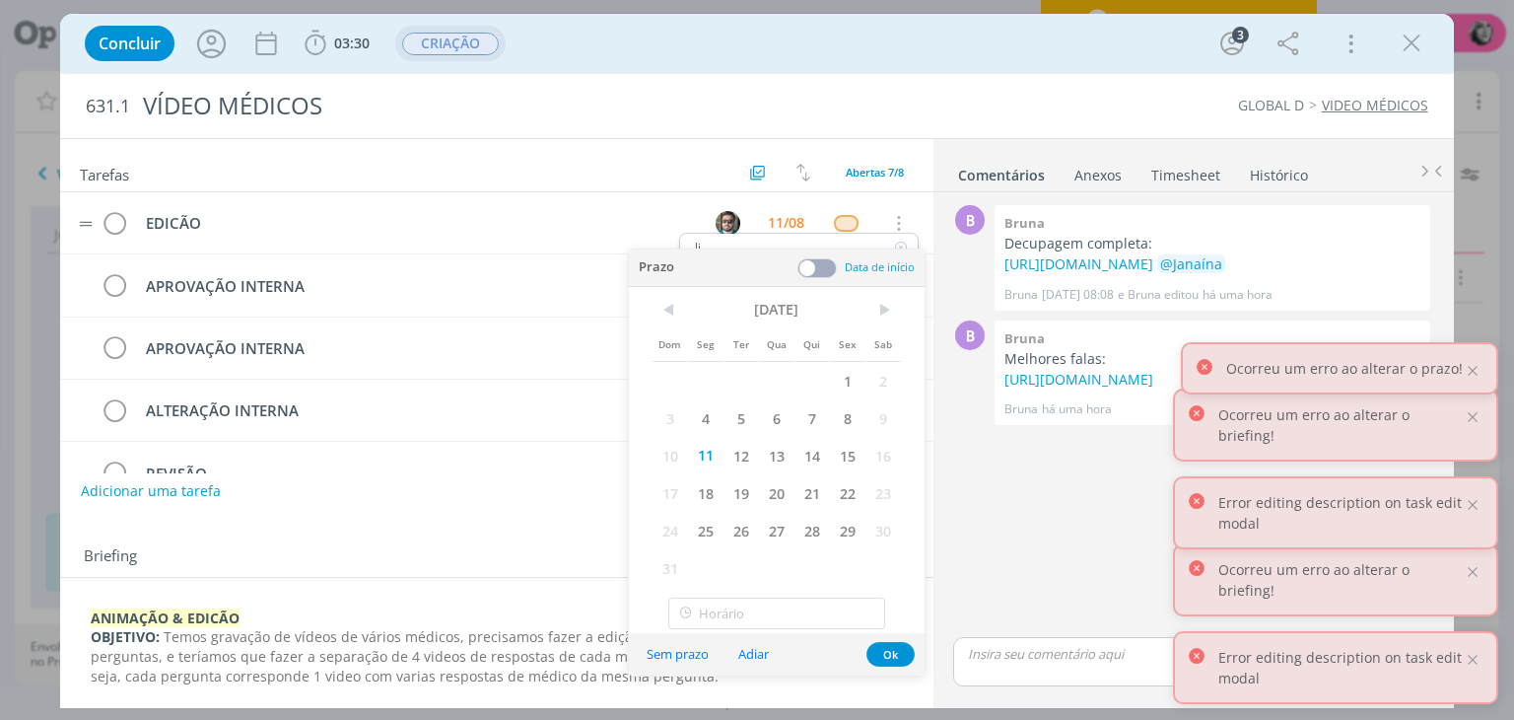
type input "li"
click at [918, 198] on tr "EDICÃO 11/08 li Sem status ALTERAÇÃO CLIENTE APROVAÇÃO CLIENTE FINALIZAÇÃO T - …" at bounding box center [496, 223] width 873 height 62
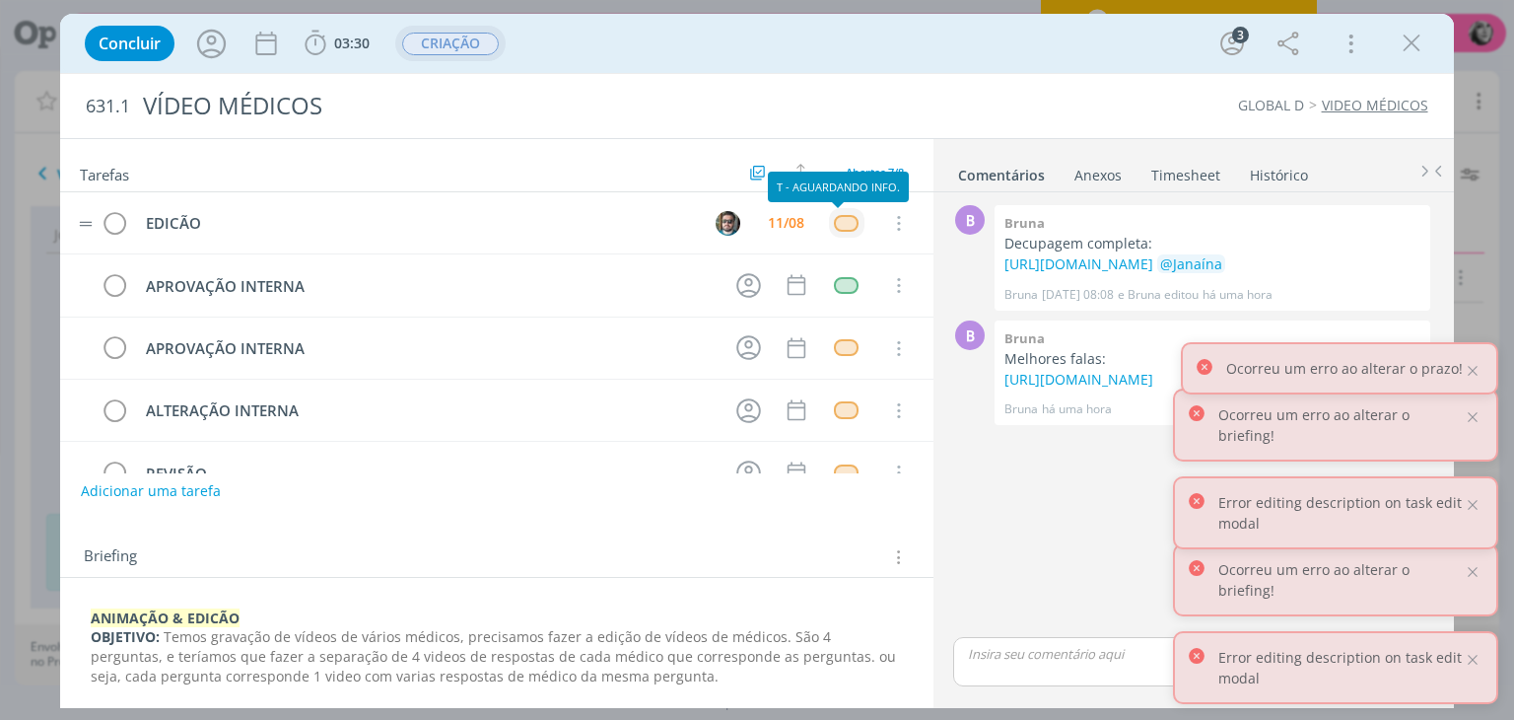
click at [837, 222] on div "dialog" at bounding box center [846, 223] width 25 height 17
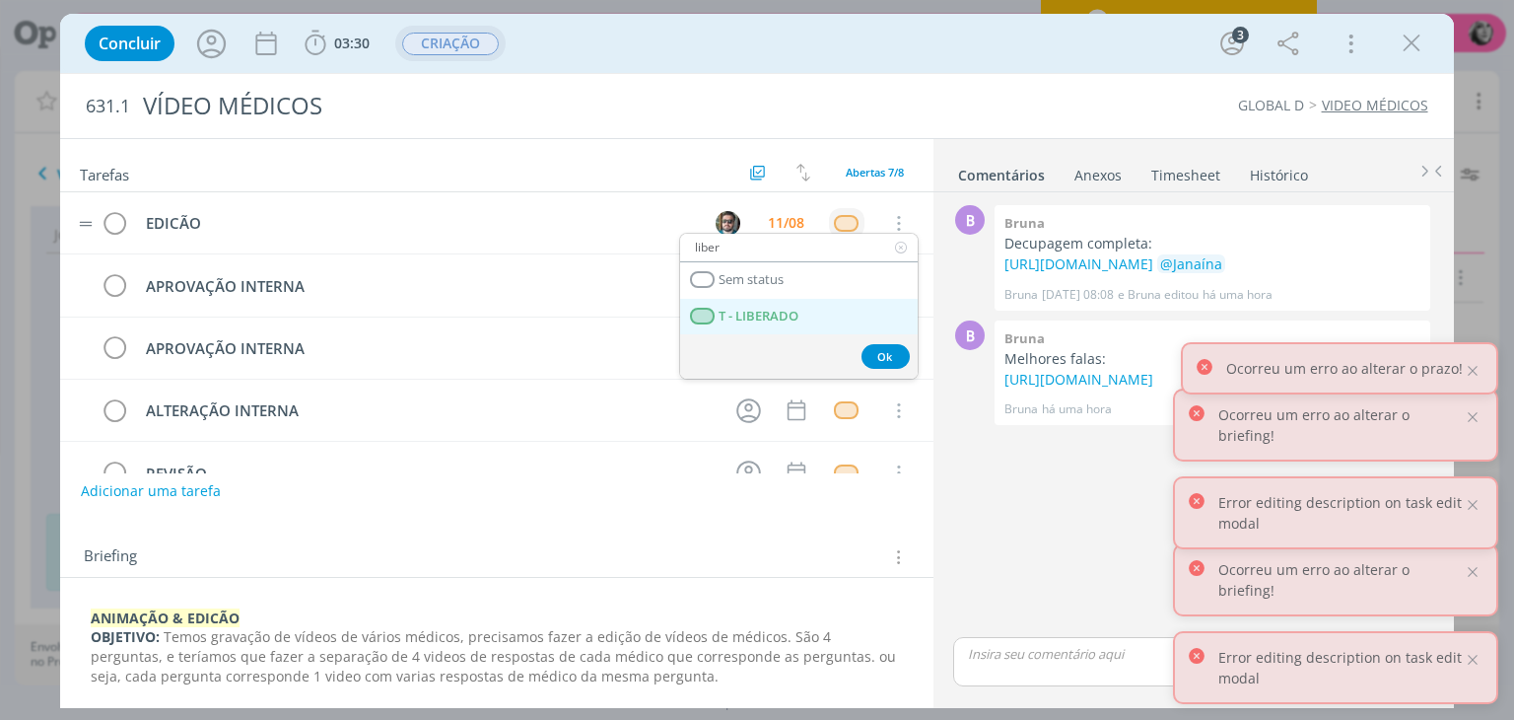
type input "liber"
click at [797, 309] on span "T - LIBERADO" at bounding box center [760, 317] width 80 height 16
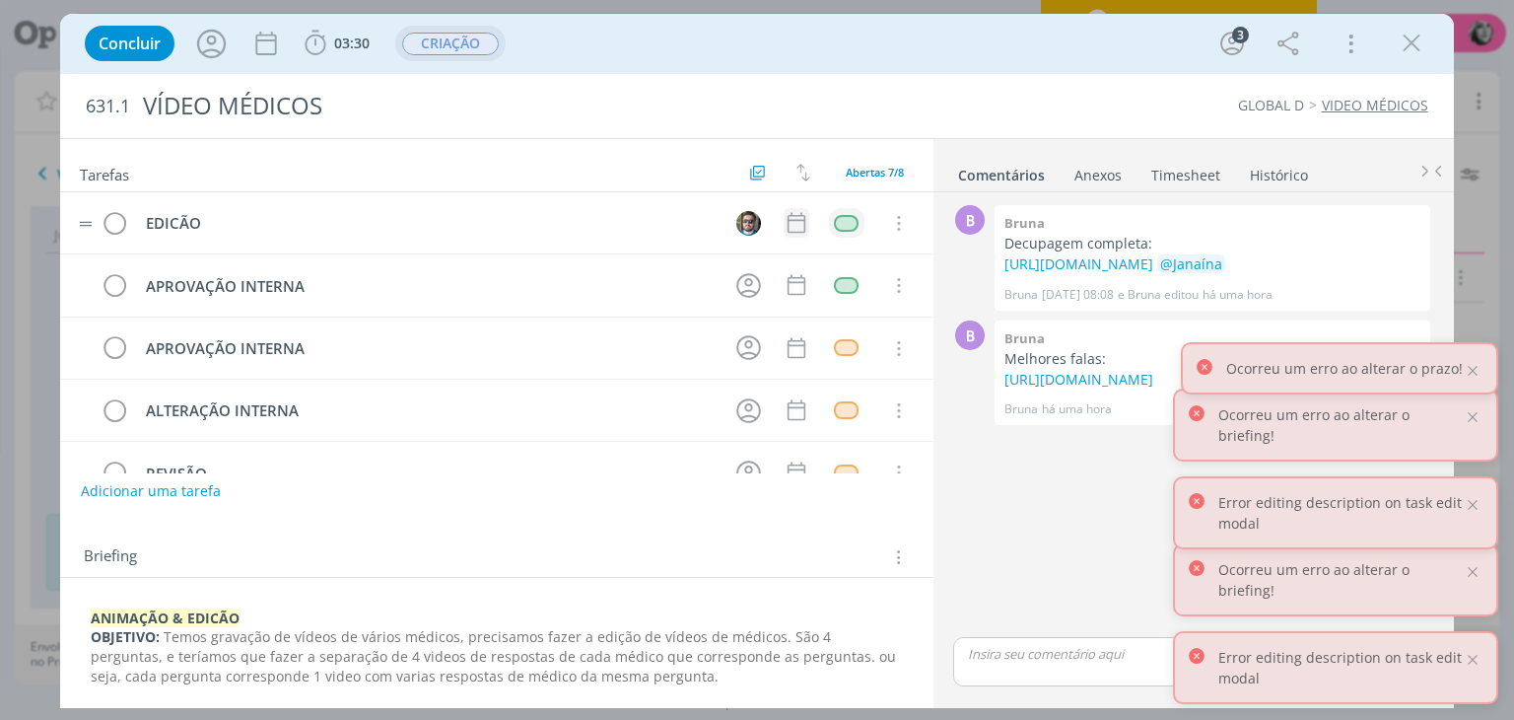
click at [793, 215] on icon "dialog" at bounding box center [796, 223] width 18 height 21
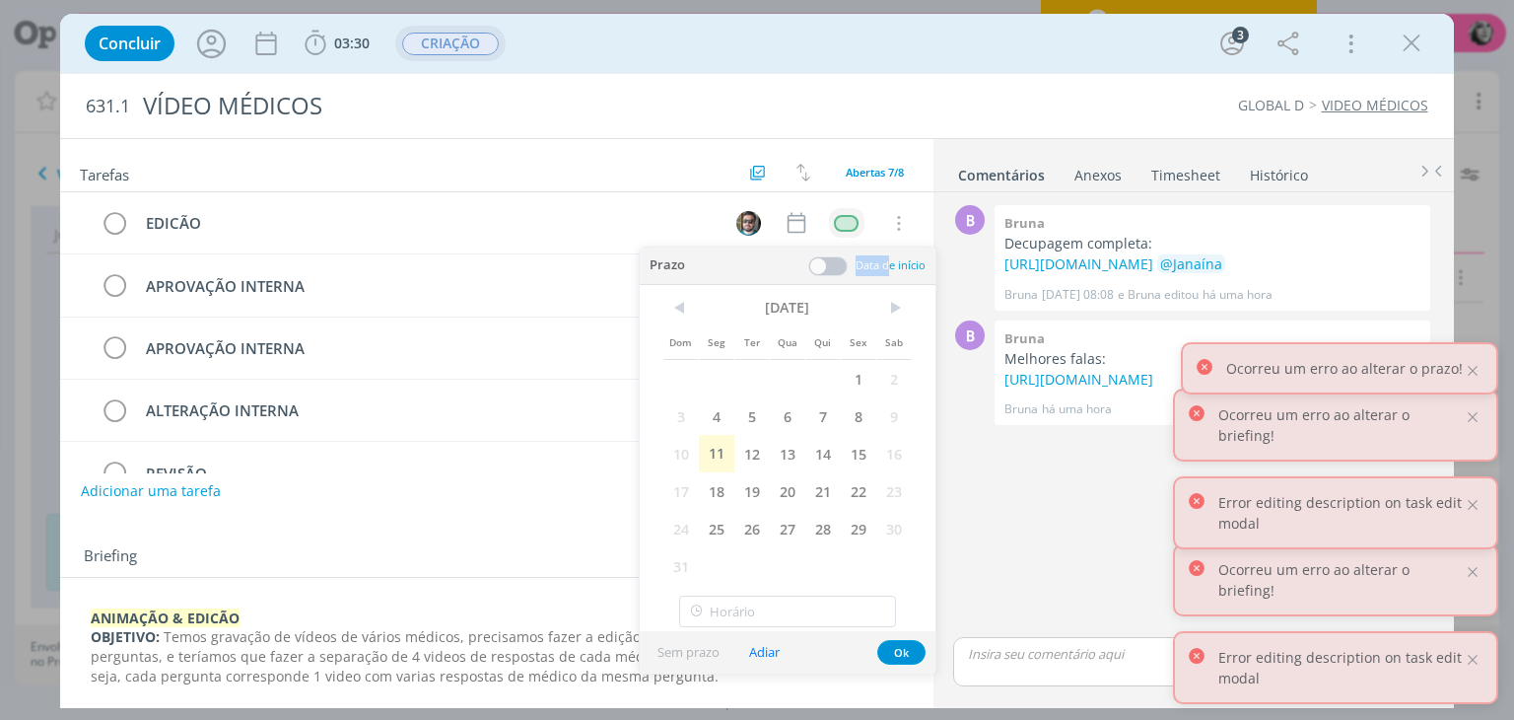
drag, startPoint x: 891, startPoint y: 268, endPoint x: 840, endPoint y: 265, distance: 51.4
click at [840, 265] on div "Data de início" at bounding box center [867, 265] width 117 height 21
click at [840, 265] on span at bounding box center [828, 266] width 39 height 20
click at [826, 267] on span at bounding box center [828, 266] width 39 height 20
click at [834, 268] on span at bounding box center [828, 266] width 39 height 20
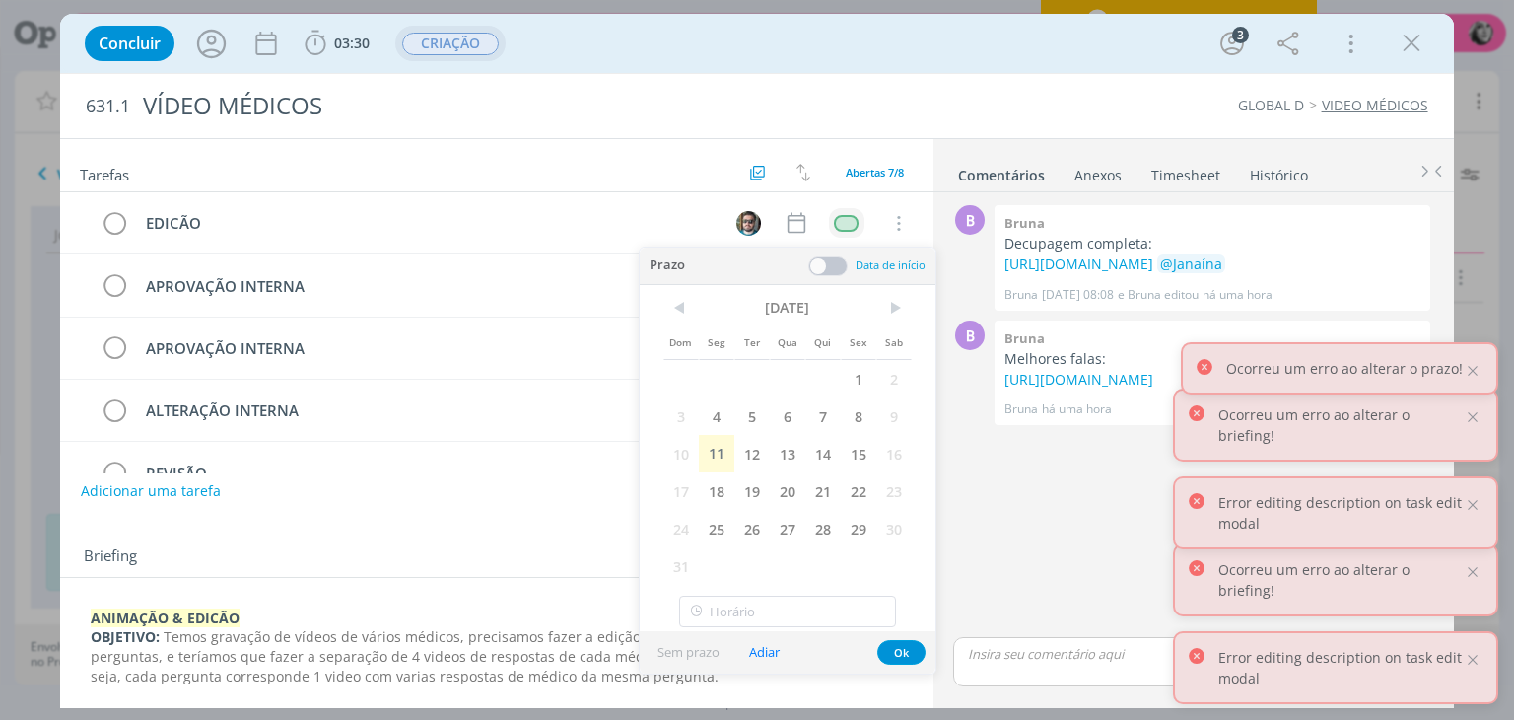
click at [840, 56] on div "Concluir 03:30 Iniciar Apontar Data * [DATE] Horas * 00:00 Tarefa Selecione a t…" at bounding box center [757, 43] width 1364 height 47
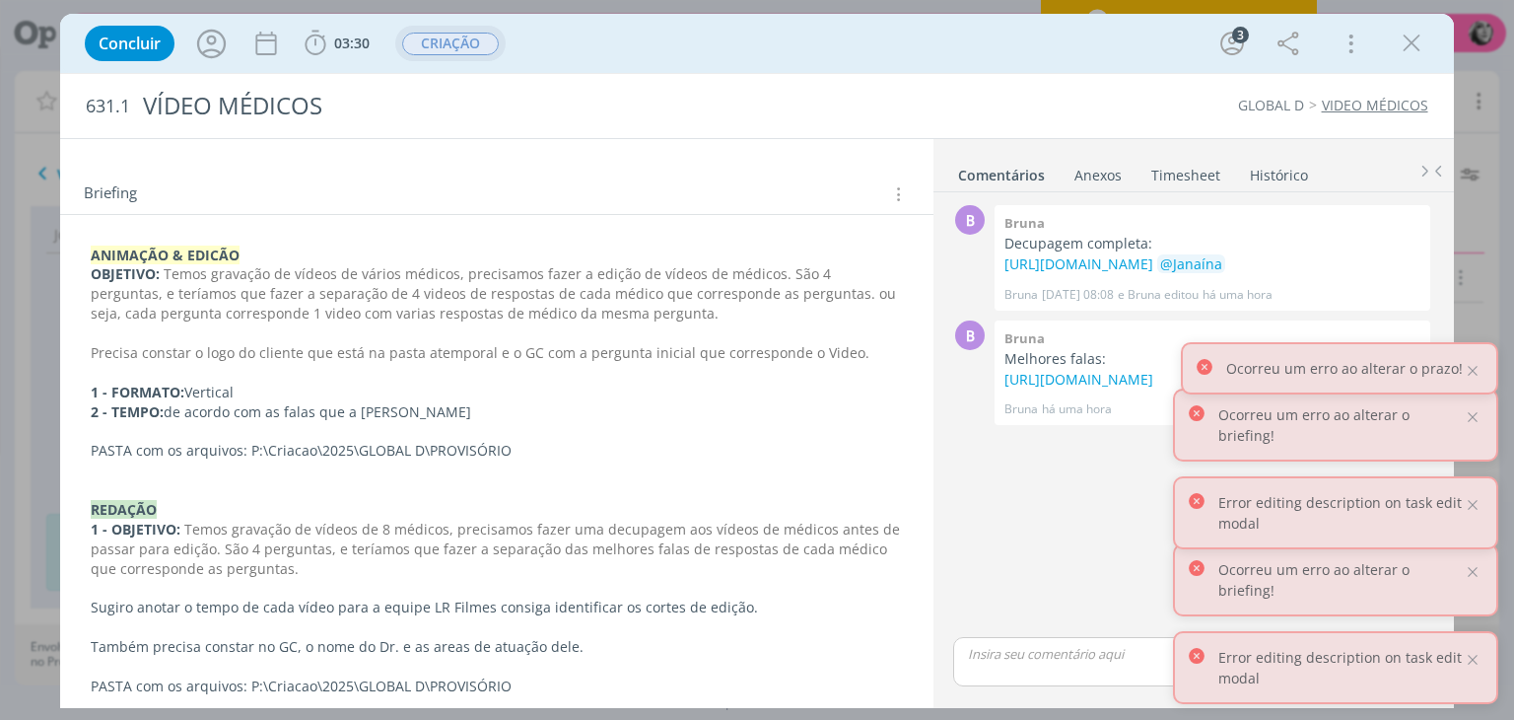
scroll to position [353, 0]
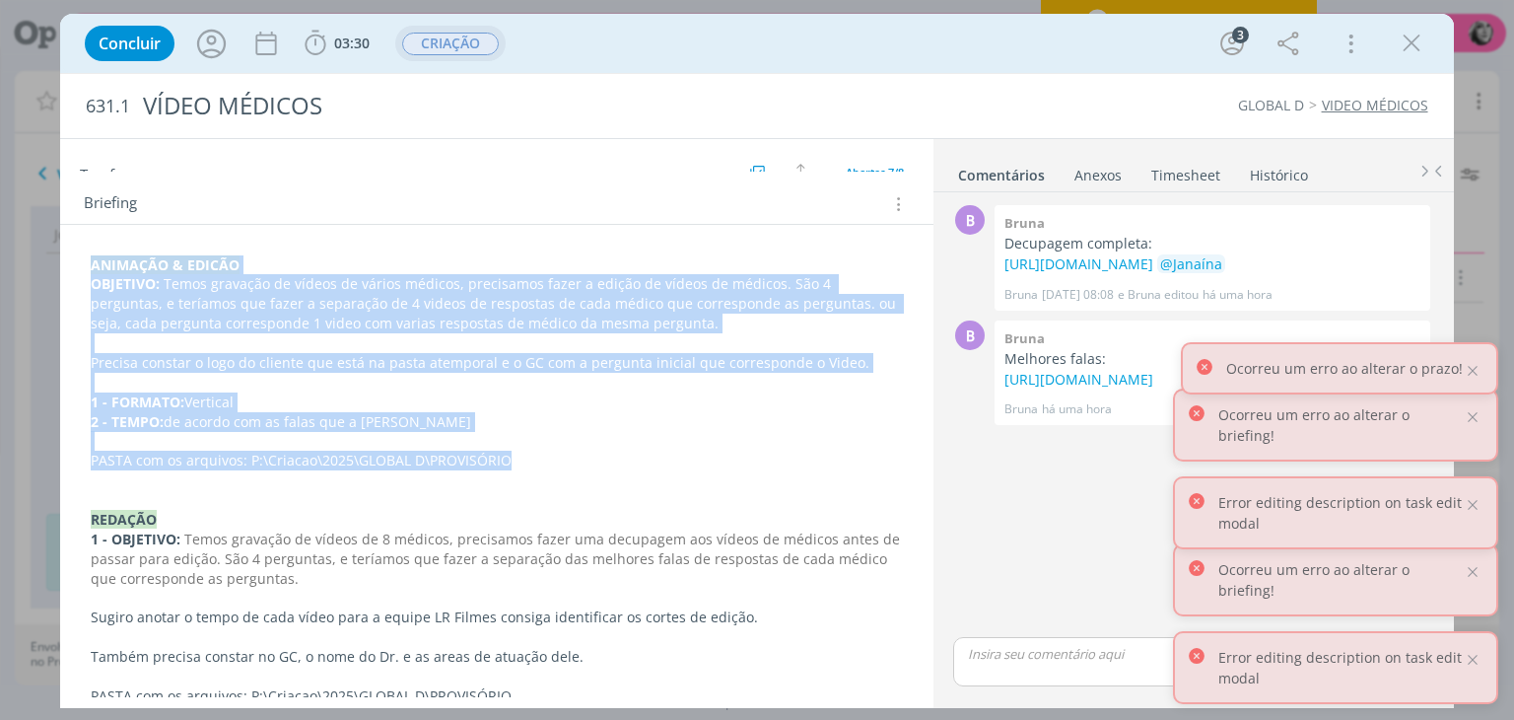
drag, startPoint x: 521, startPoint y: 454, endPoint x: 55, endPoint y: 189, distance: 535.2
click at [55, 189] on div "Concluir 03:30 Iniciar Apontar Data * [DATE] Horas * 00:00 Tarefa Selecione a t…" at bounding box center [757, 360] width 1514 height 720
copy div "ANIMAÇÃO & EDICÃO OBJETIVO: Temos gravação de vídeos de vários médicos, precisa…"
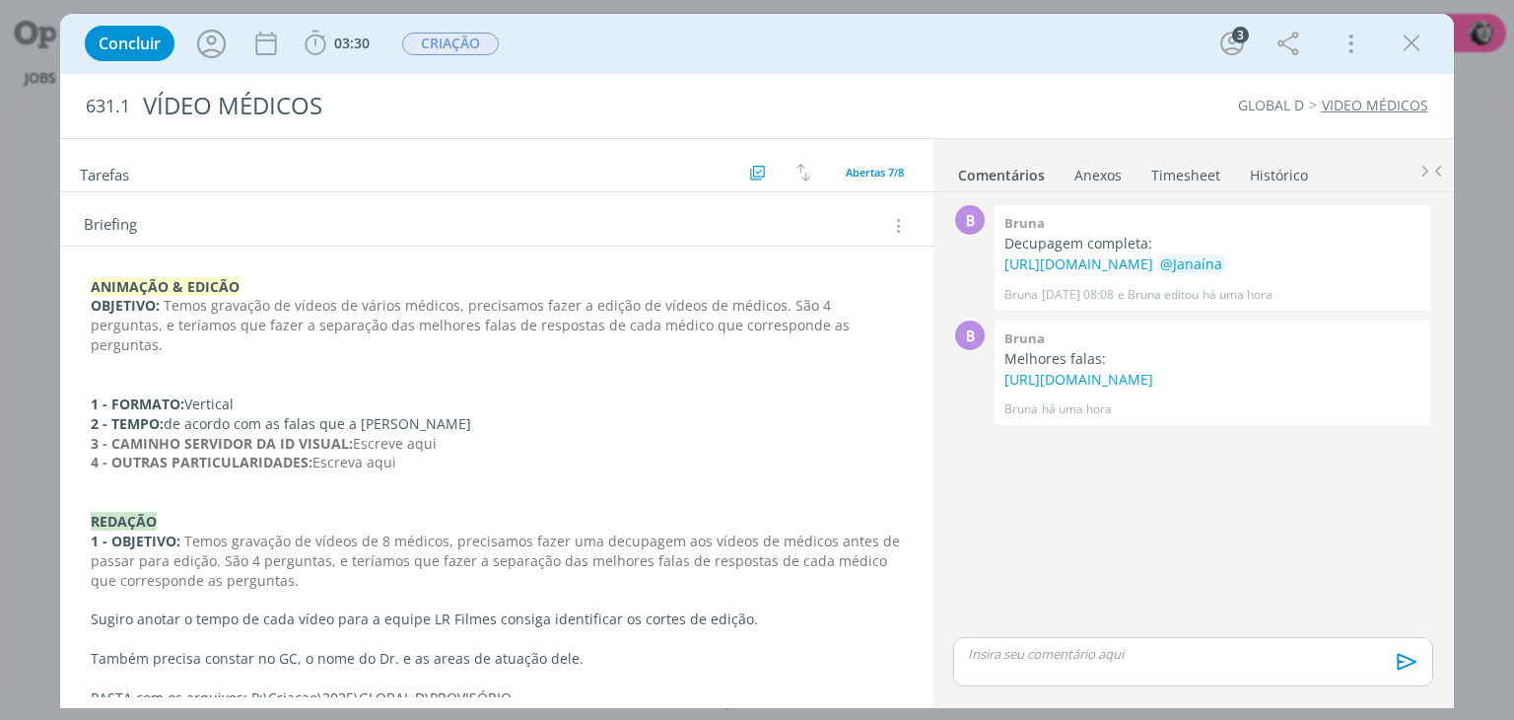
scroll to position [334, 0]
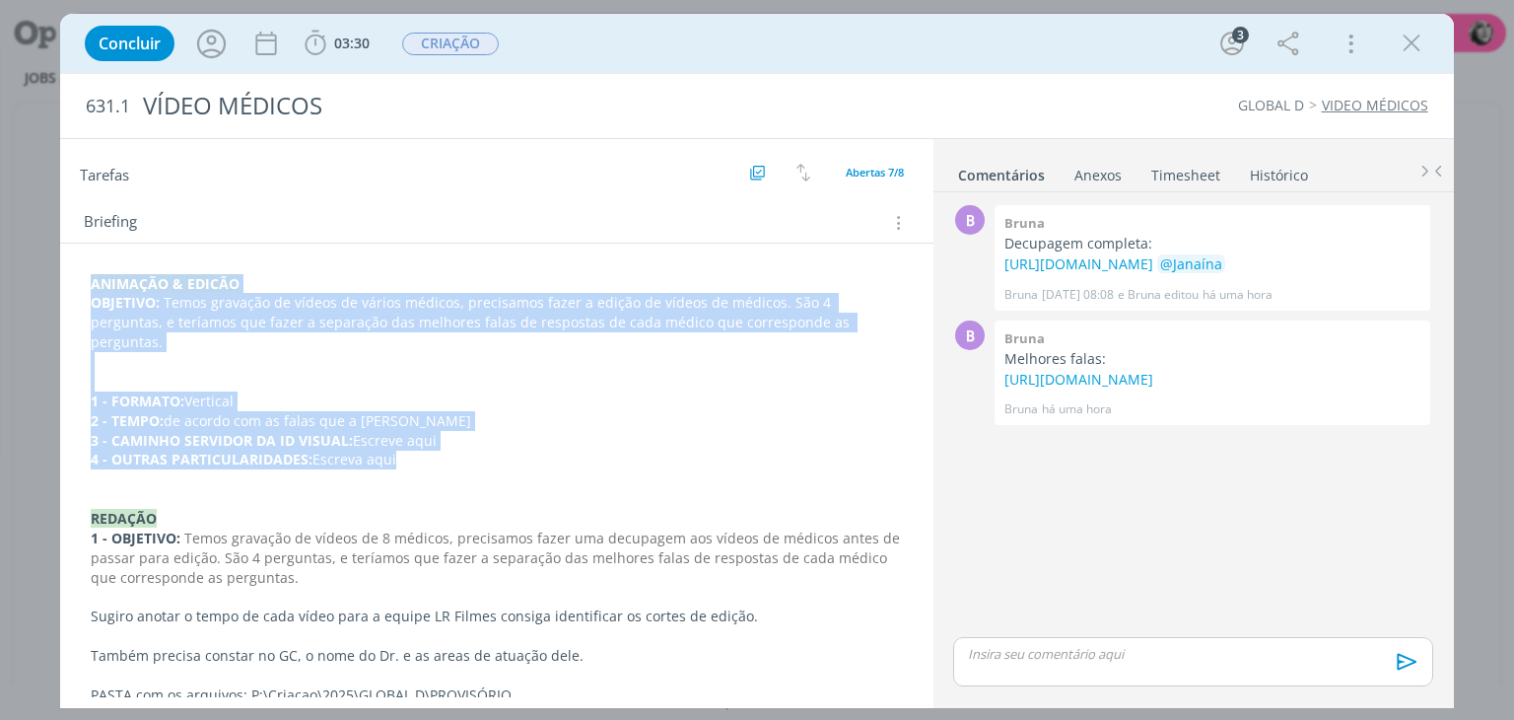
drag, startPoint x: 407, startPoint y: 438, endPoint x: 57, endPoint y: 268, distance: 389.0
click at [57, 268] on div "Concluir 03:30 Iniciar Apontar Data * [DATE] Horas * 00:00 Tarefa Selecione a t…" at bounding box center [757, 360] width 1514 height 720
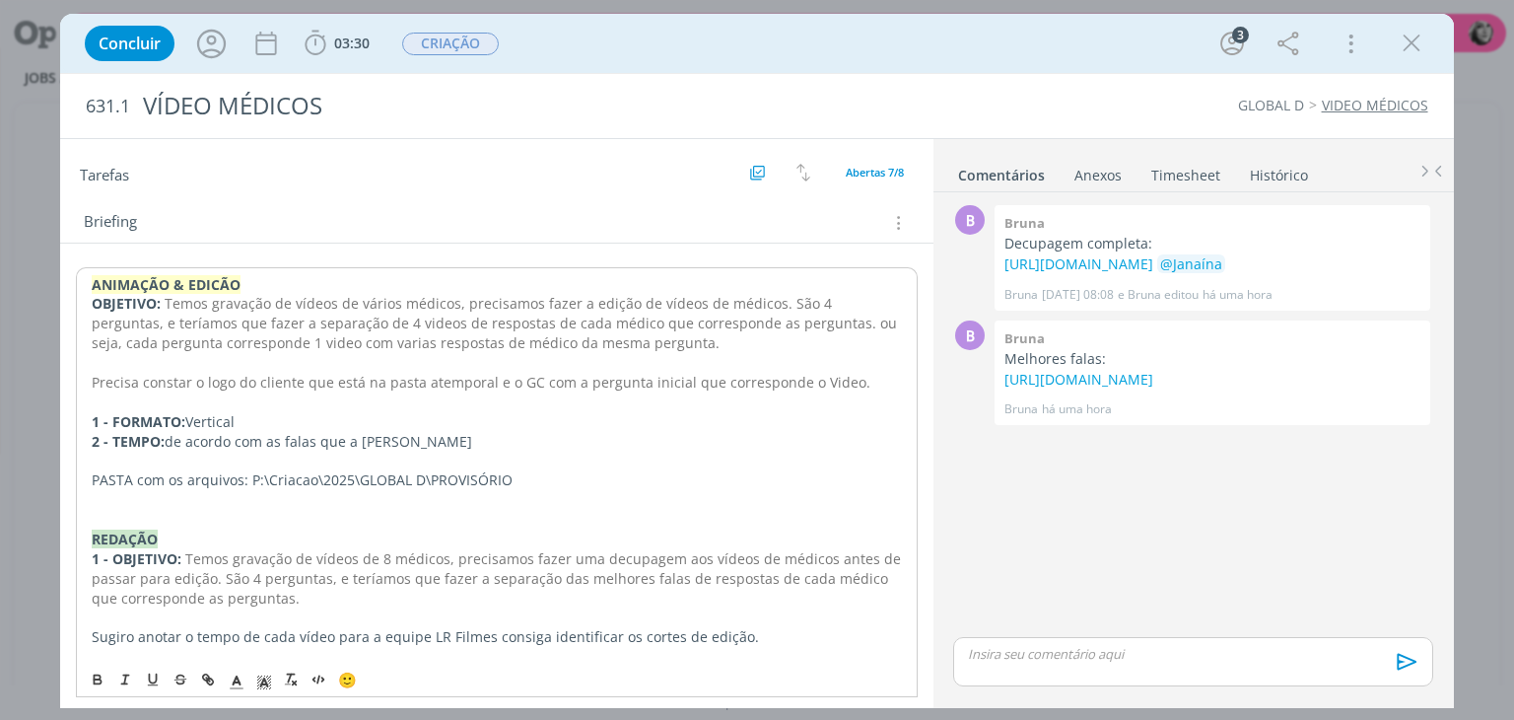
scroll to position [0, 0]
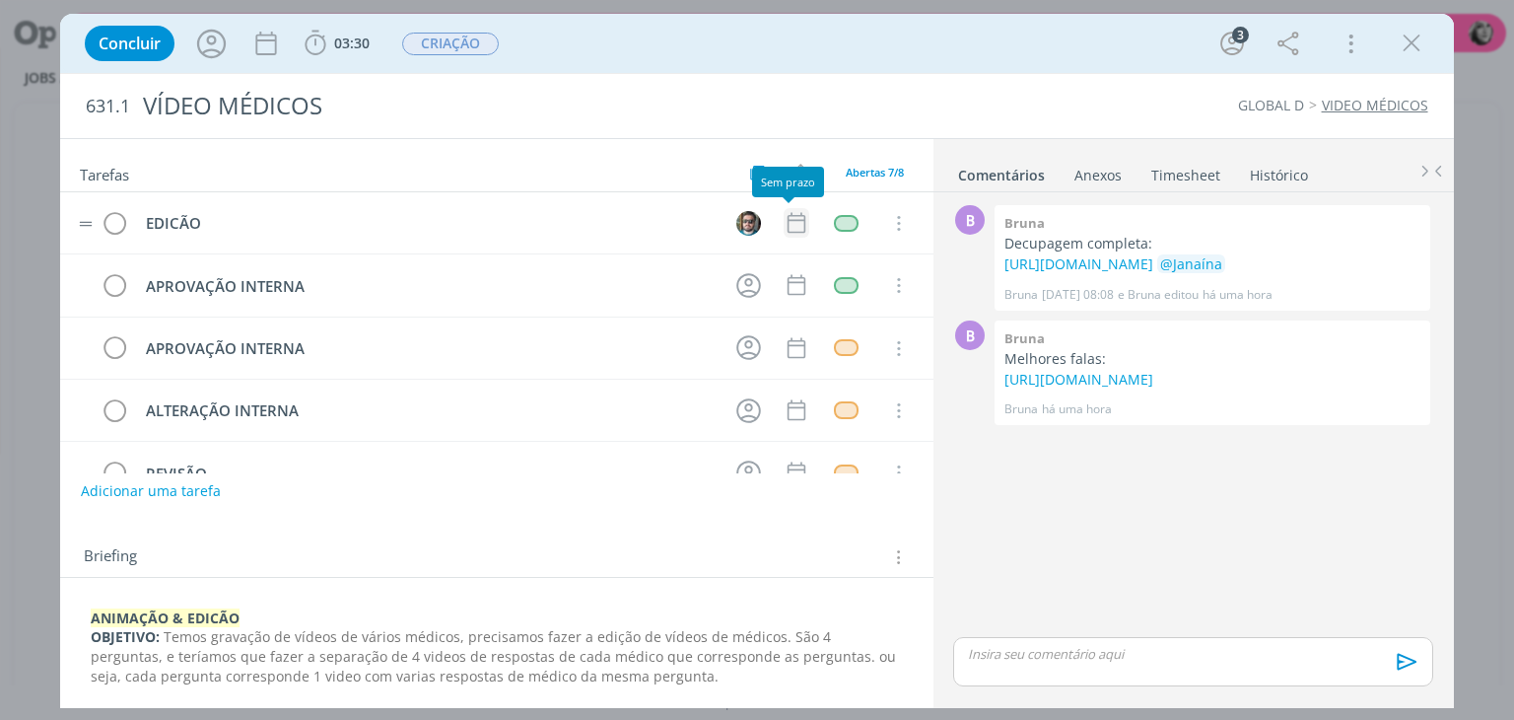
click at [784, 222] on icon "dialog" at bounding box center [797, 223] width 26 height 26
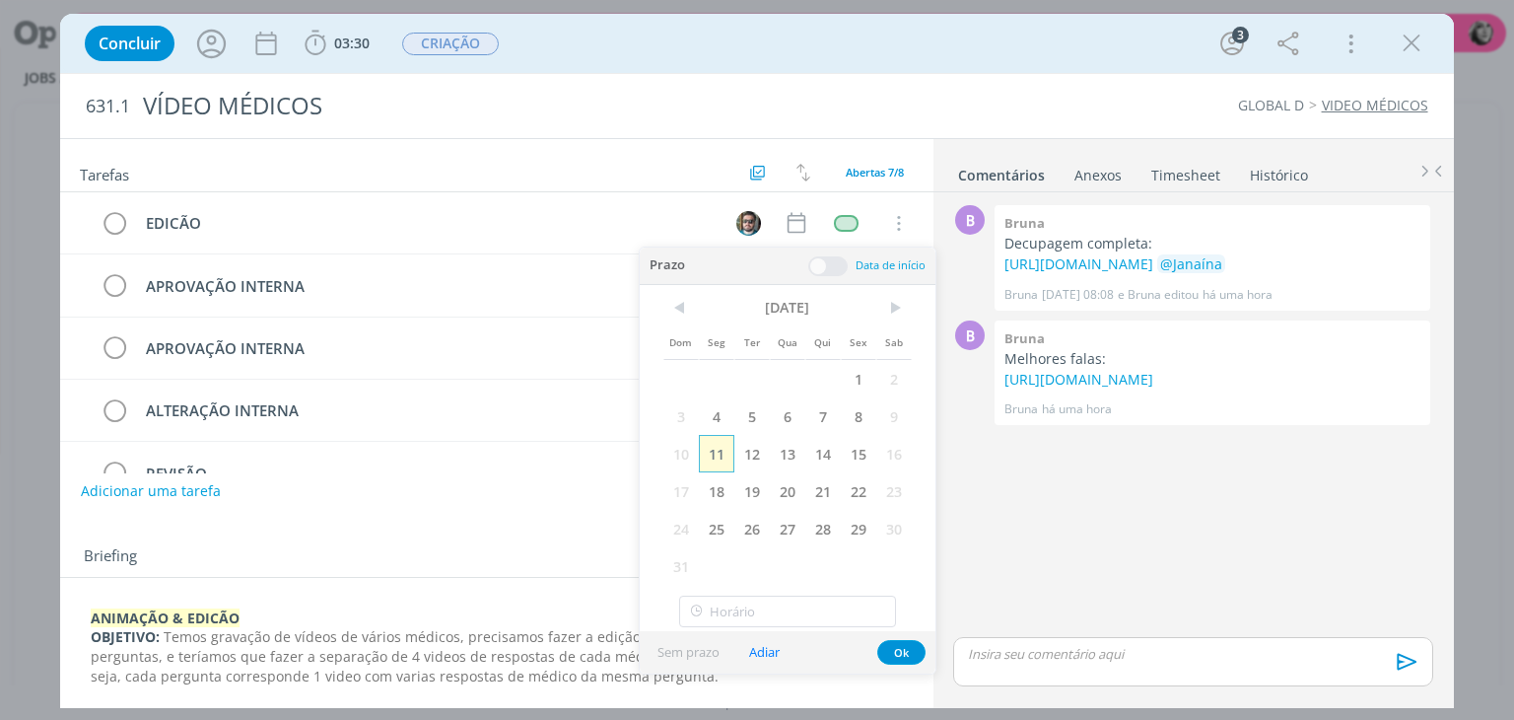
click at [718, 448] on span "11" at bounding box center [716, 453] width 35 height 37
click at [908, 646] on button "Ok" at bounding box center [902, 652] width 48 height 25
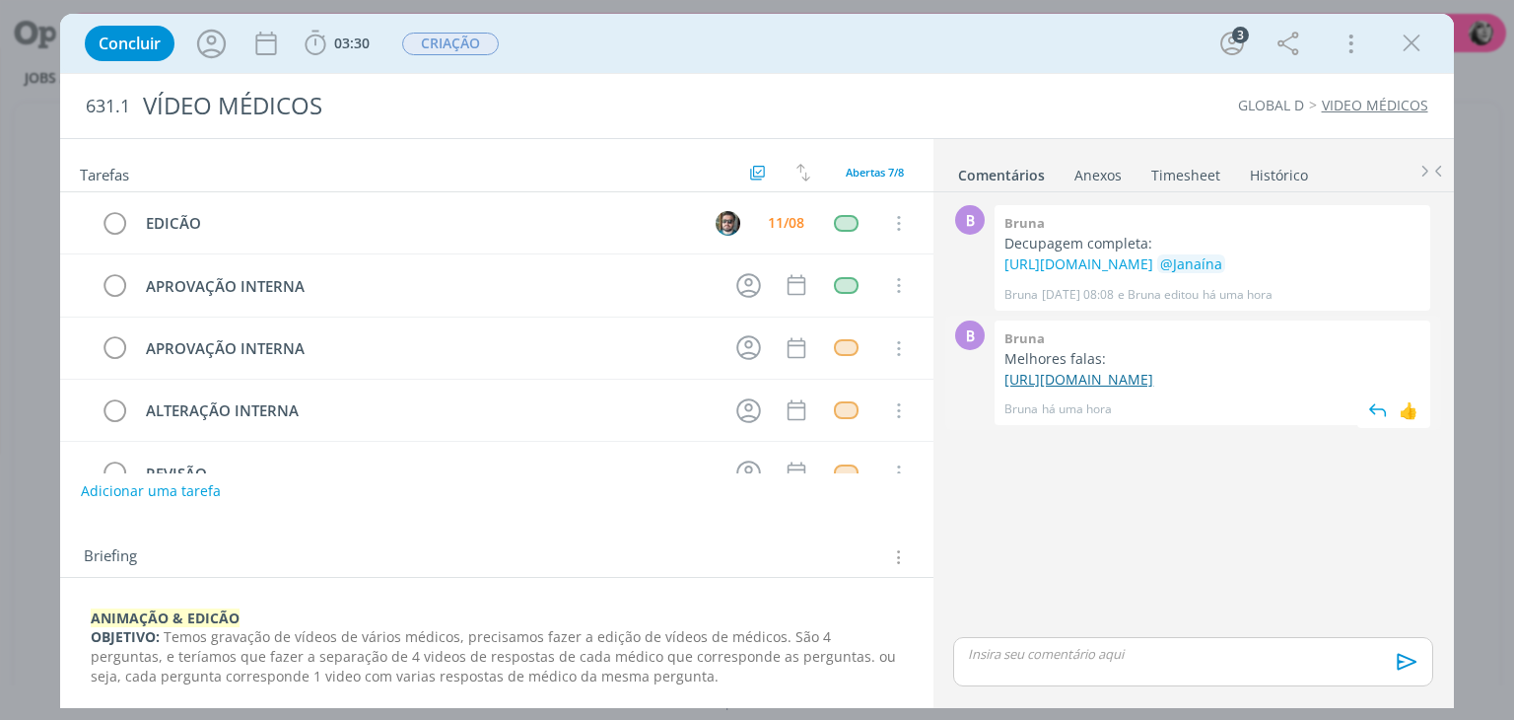
click at [1037, 388] on link "[URL][DOMAIN_NAME]" at bounding box center [1079, 379] width 149 height 19
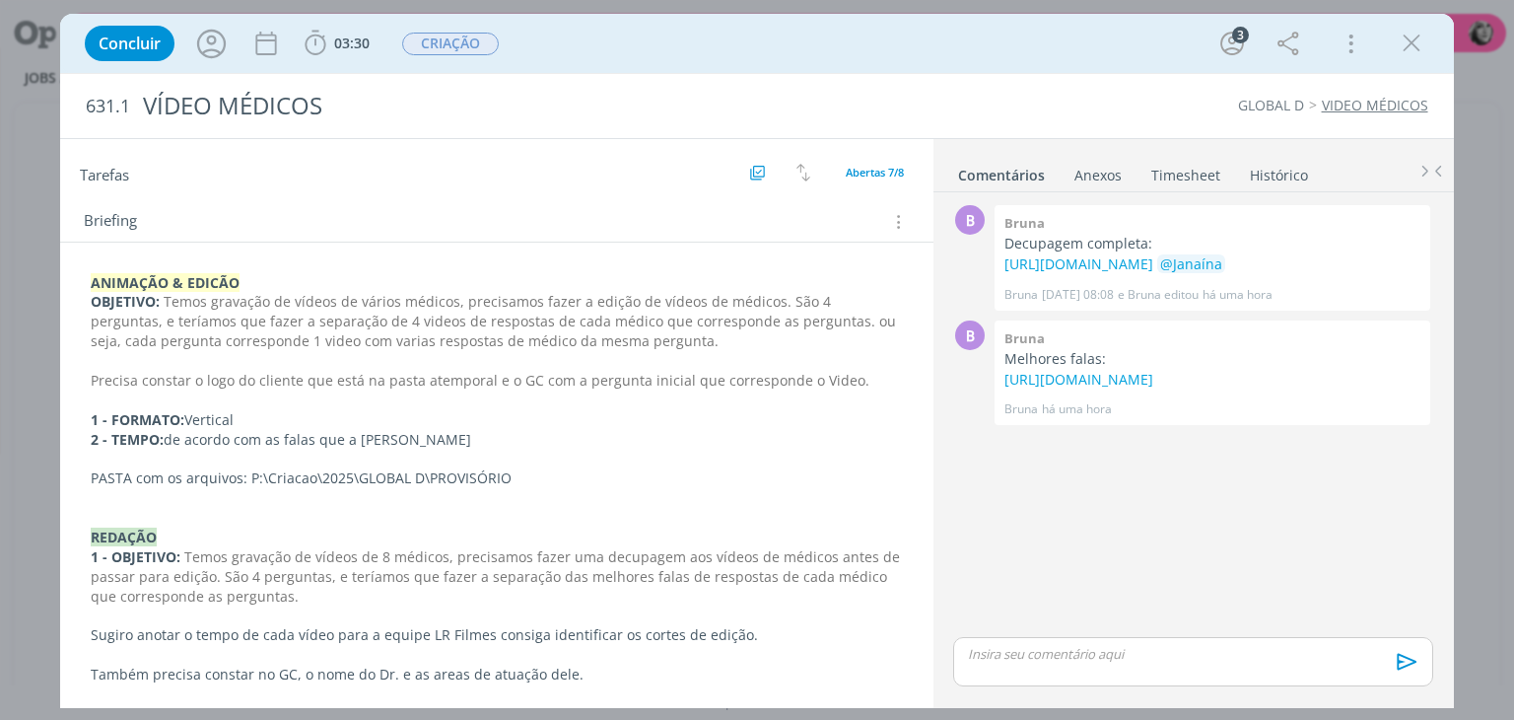
scroll to position [337, 0]
click at [558, 479] on p "PASTA com os arquivos: P:\Criacao\2025\GLOBAL D\PROVISÓRIO" at bounding box center [496, 476] width 811 height 20
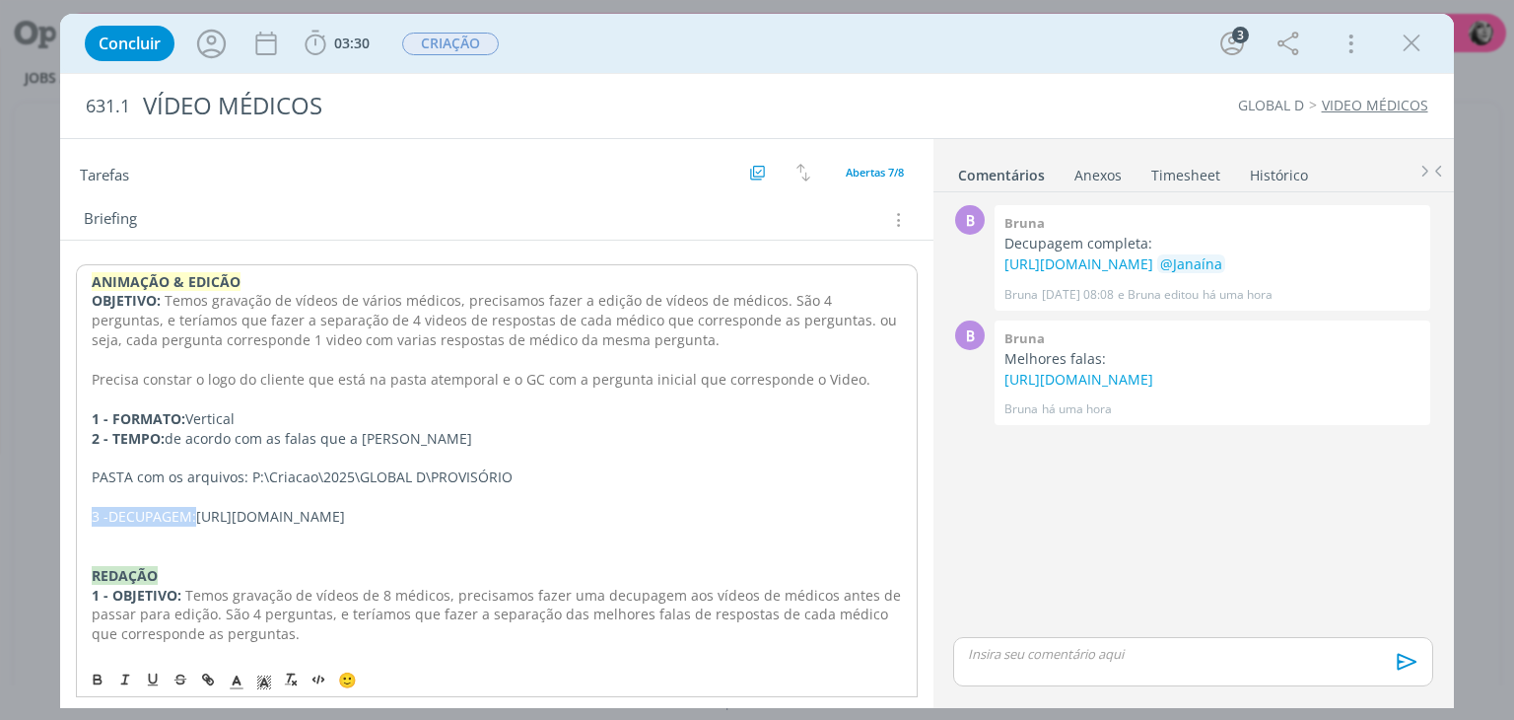
drag, startPoint x: 194, startPoint y: 514, endPoint x: 64, endPoint y: 513, distance: 130.2
click at [64, 513] on div "ANIMAÇÃO & EDICÃO OBJETIVO: Temos gravação de vídeos de vários médicos, precisa…" at bounding box center [496, 576] width 873 height 671
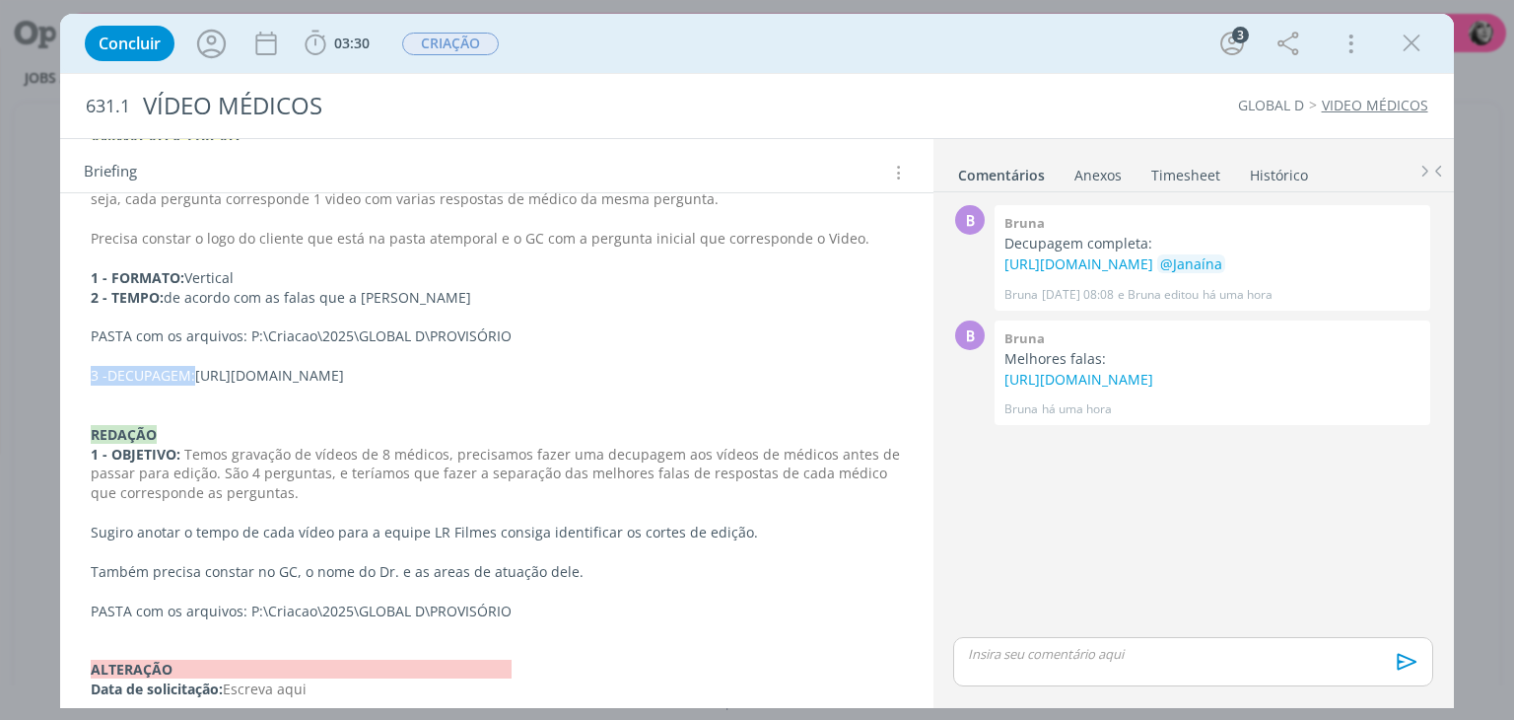
scroll to position [512, 0]
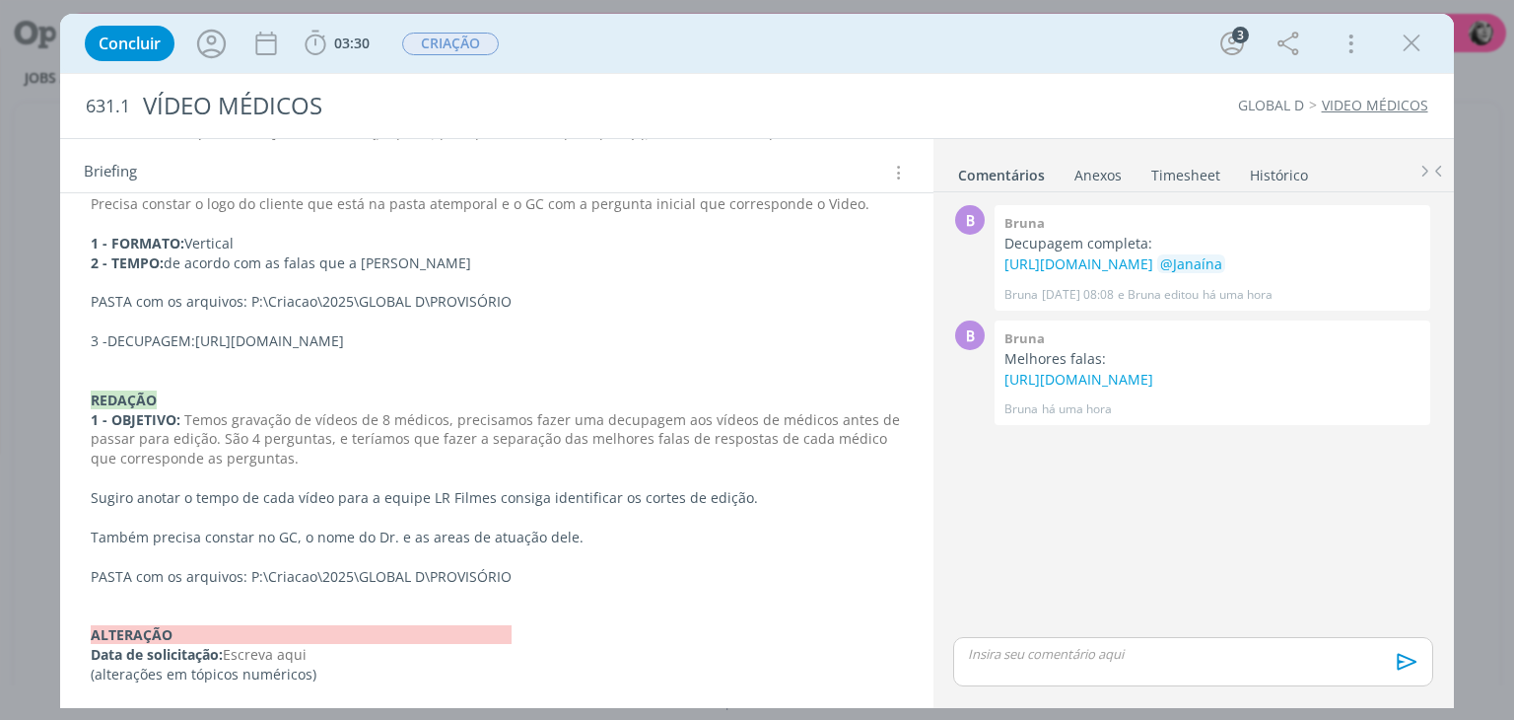
click at [181, 354] on p "dialog" at bounding box center [496, 361] width 811 height 20
drag, startPoint x: 193, startPoint y: 336, endPoint x: 83, endPoint y: 334, distance: 110.4
click at [83, 334] on div "ANIMAÇÃO & EDICÃO OBJETIVO: Temos gravação de vídeos de vários médicos, precisa…" at bounding box center [496, 391] width 841 height 602
click at [119, 691] on div "🙂" at bounding box center [496, 709] width 839 height 36
drag, startPoint x: 194, startPoint y: 339, endPoint x: 77, endPoint y: 339, distance: 117.3
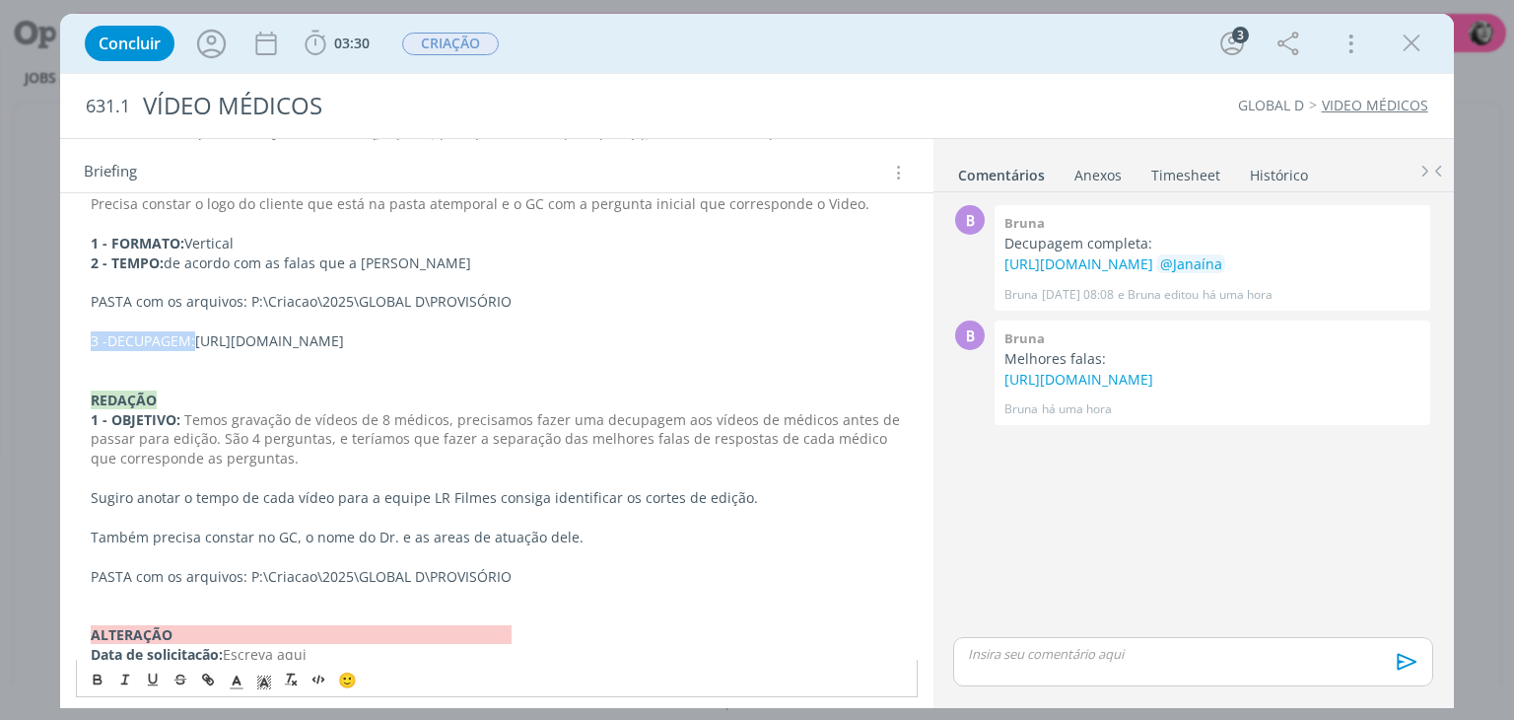
click at [77, 339] on div "ANIMAÇÃO & EDICÃO OBJETIVO: Temos gravação de vídeos de vários médicos, precisa…" at bounding box center [496, 390] width 841 height 601
click at [95, 683] on icon "dialog" at bounding box center [98, 681] width 7 height 4
click at [849, 131] on h2 "631.1 VÍDEO MÉDICOS" at bounding box center [473, 106] width 775 height 64
click at [1412, 44] on icon "dialog" at bounding box center [1412, 44] width 30 height 30
